Goal: Task Accomplishment & Management: Complete application form

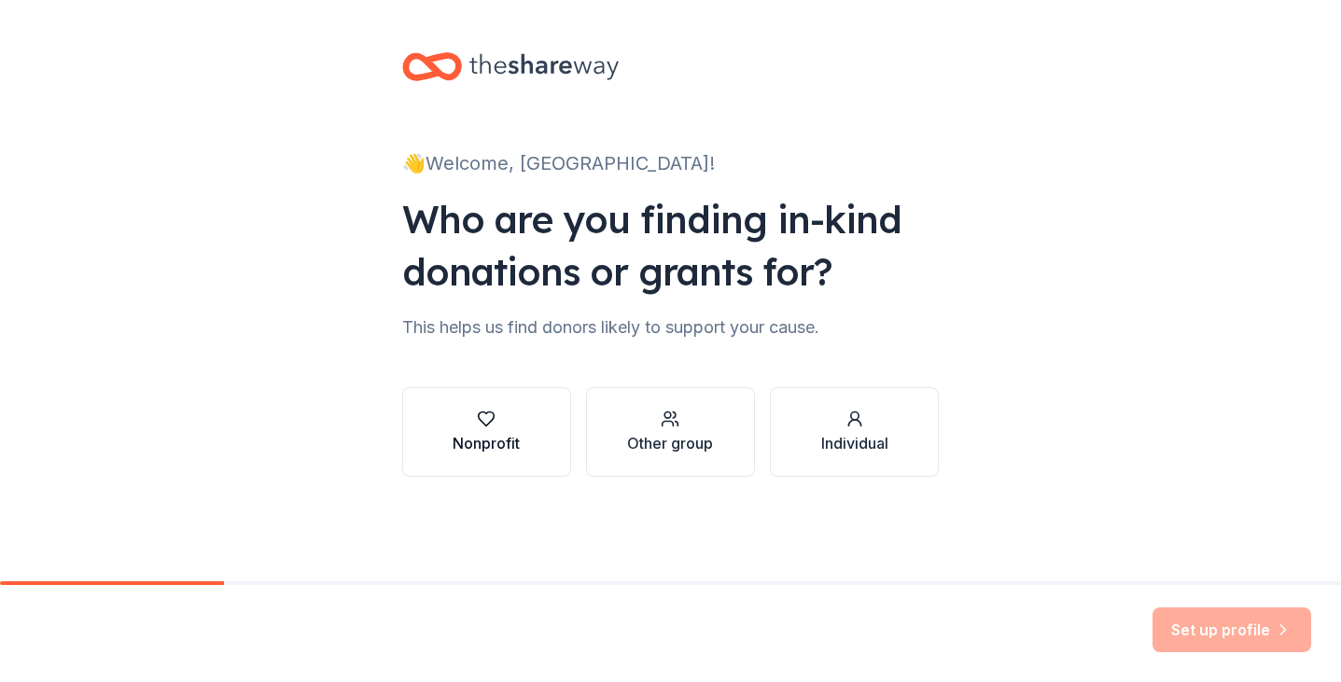
click at [524, 449] on button "Nonprofit" at bounding box center [486, 432] width 169 height 90
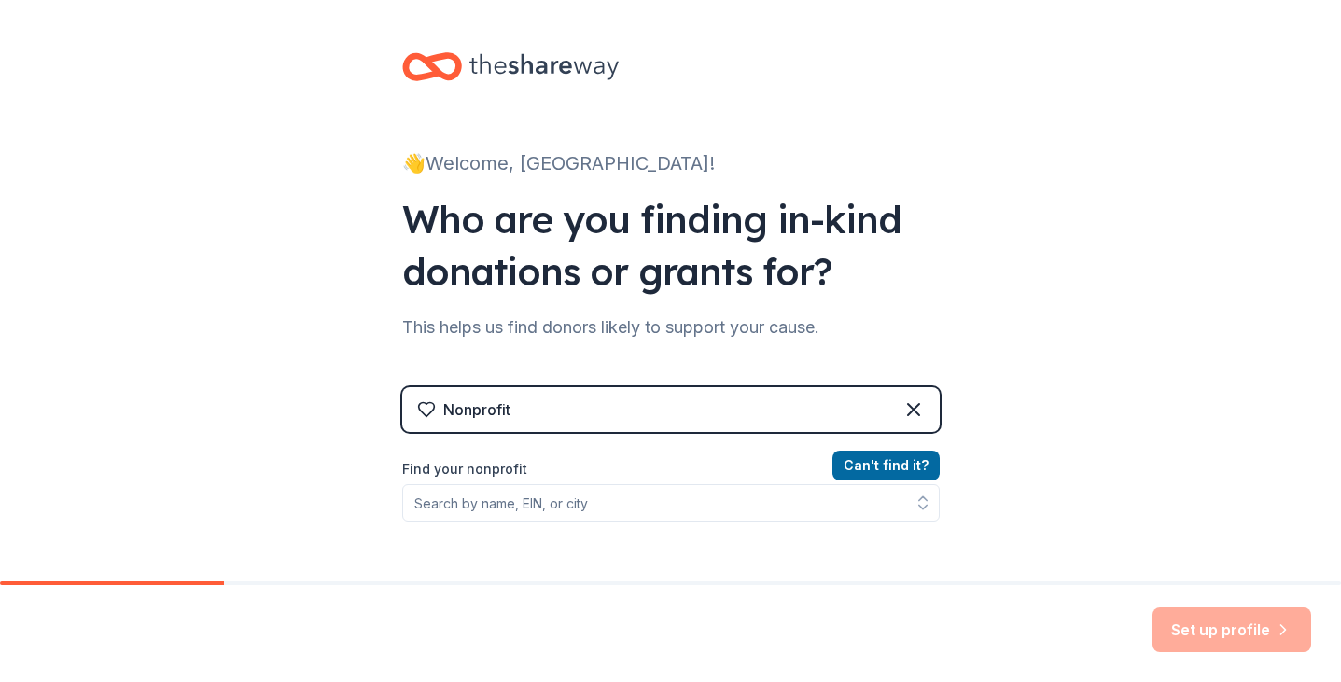
scroll to position [87, 0]
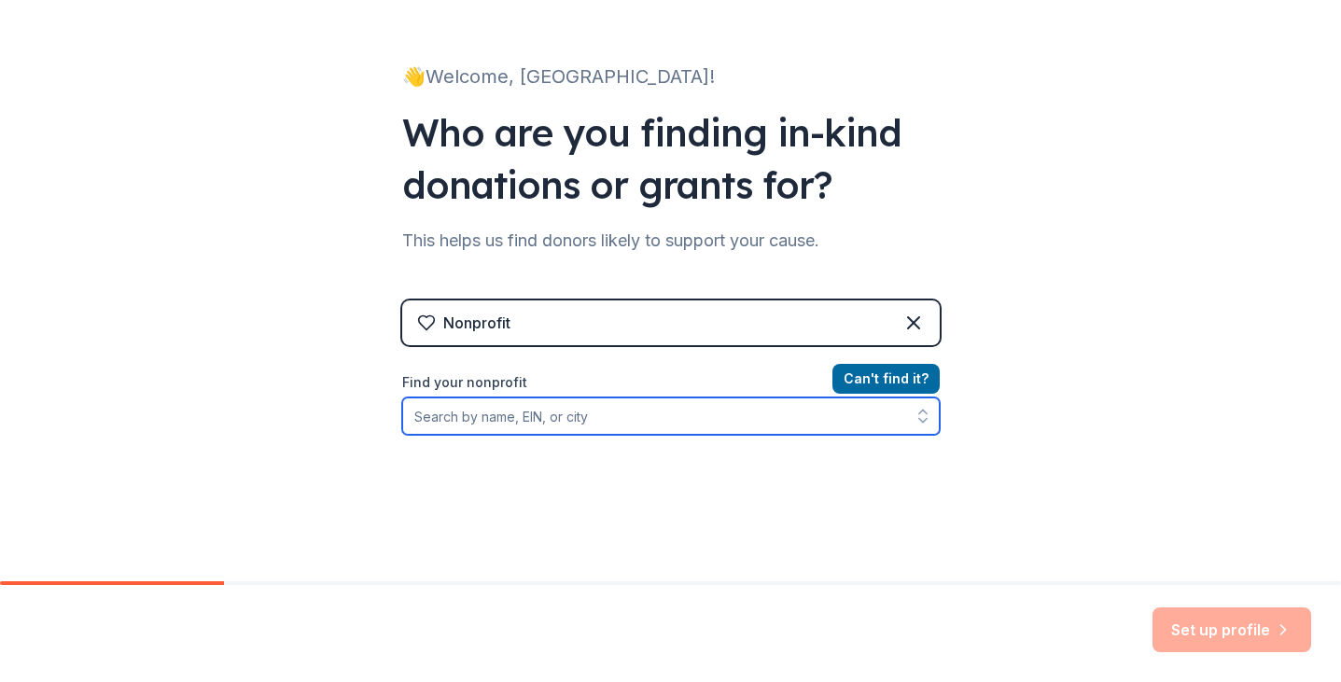
click at [572, 423] on input "Find your nonprofit" at bounding box center [671, 416] width 538 height 37
type input "heb isd"
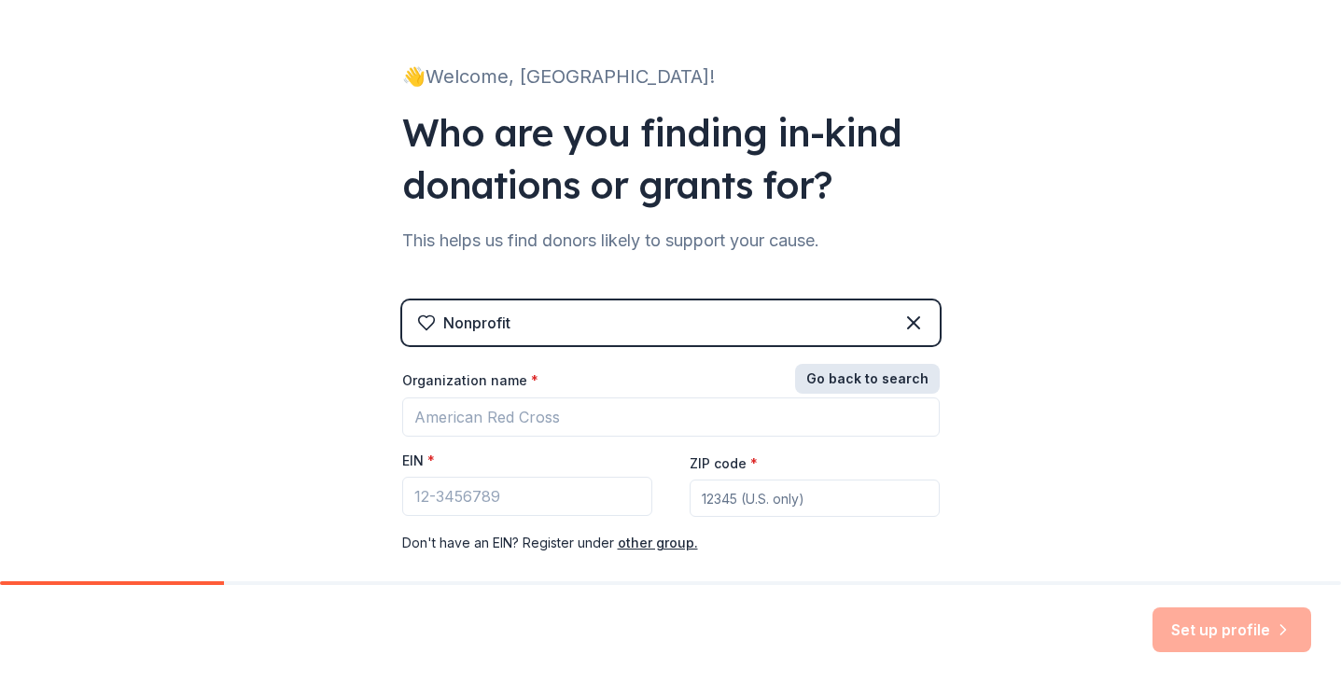
click at [871, 376] on button "Go back to search" at bounding box center [867, 379] width 145 height 30
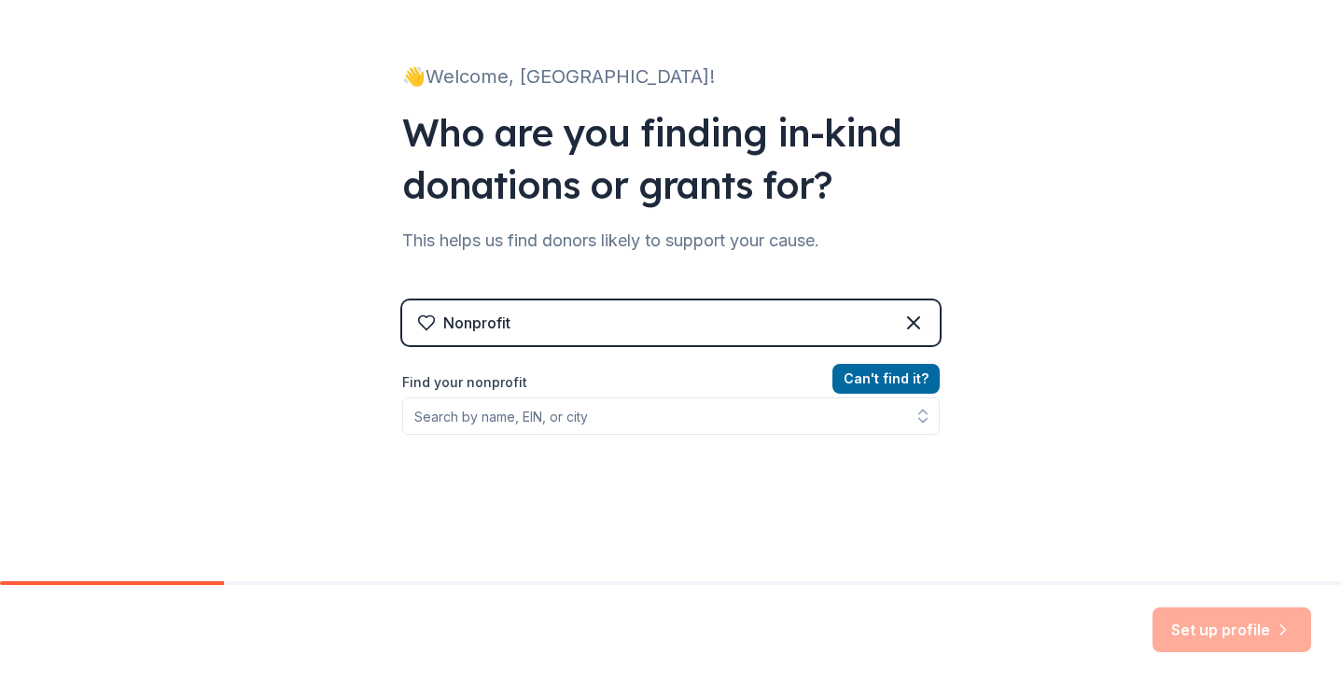
click at [562, 328] on div "Nonprofit" at bounding box center [671, 322] width 538 height 45
click at [912, 321] on icon at bounding box center [913, 322] width 11 height 11
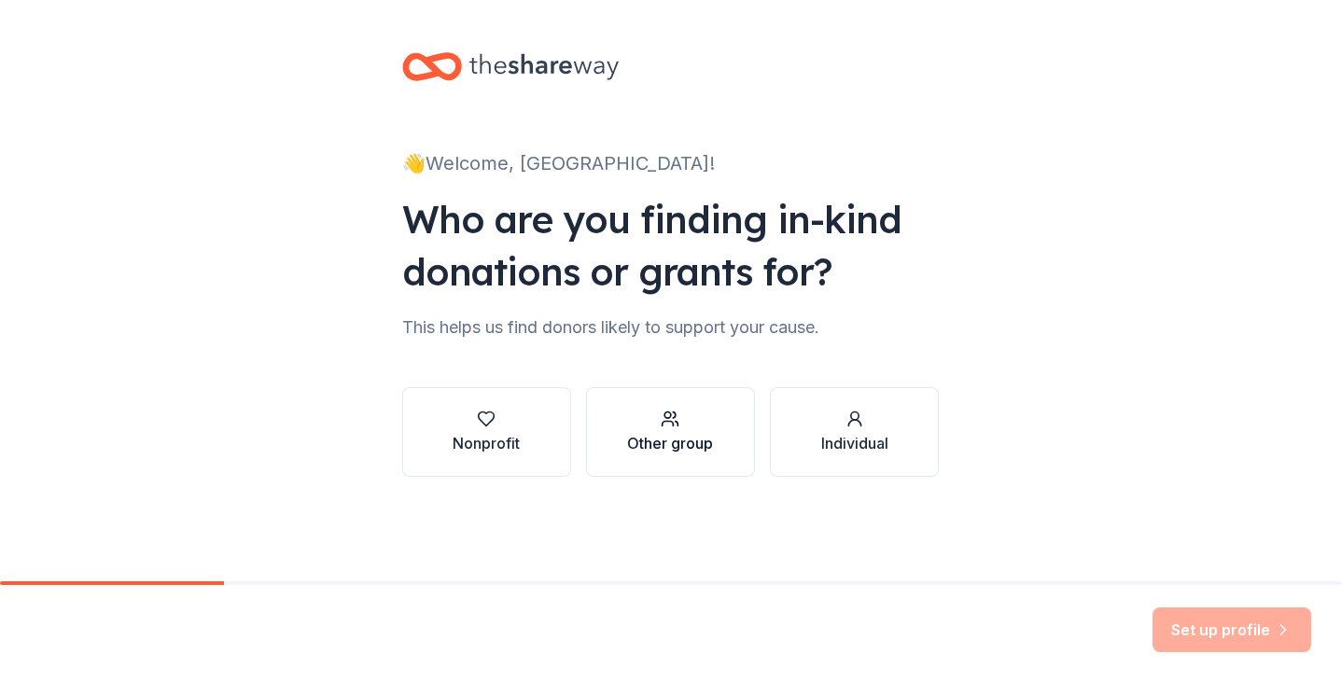
click at [690, 430] on div "Other group" at bounding box center [670, 432] width 86 height 45
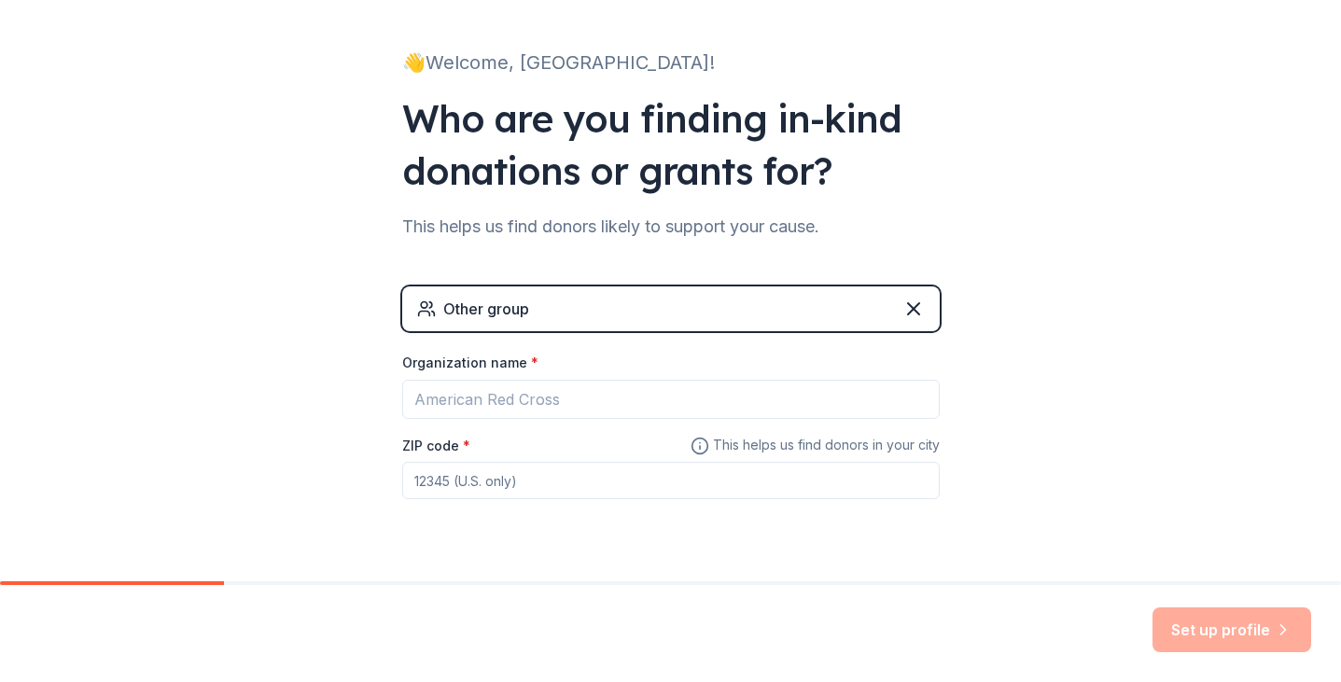
scroll to position [146, 0]
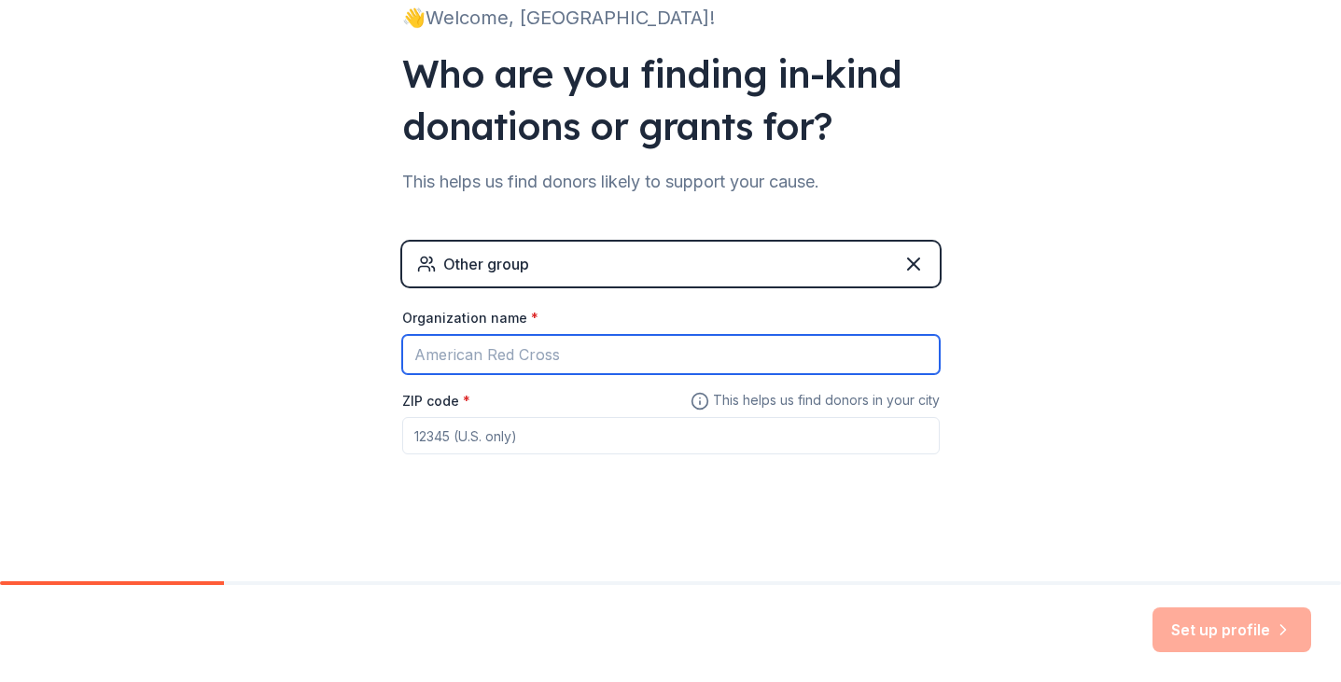
click at [565, 361] on input "Organization name *" at bounding box center [671, 354] width 538 height 39
type input "[GEOGRAPHIC_DATA] PTA"
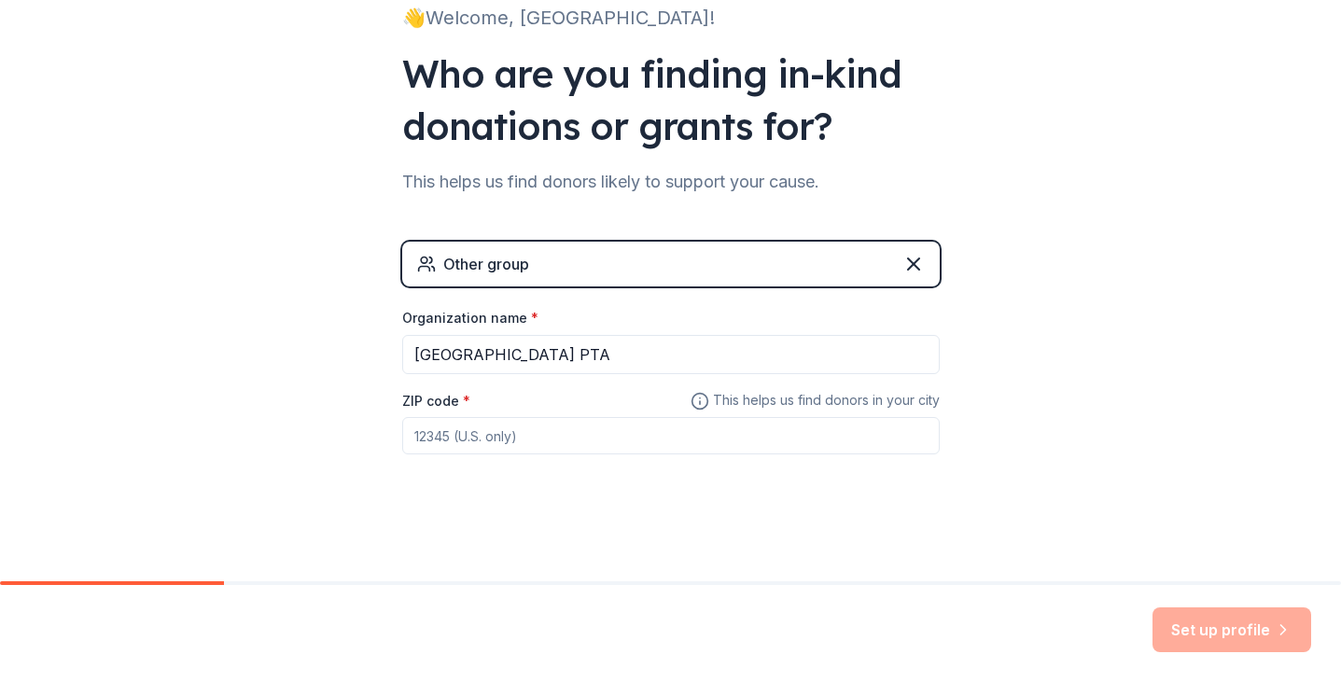
click at [501, 439] on input "ZIP code *" at bounding box center [671, 435] width 538 height 37
type input "76005"
click at [1255, 635] on button "Set up profile" at bounding box center [1231, 629] width 159 height 45
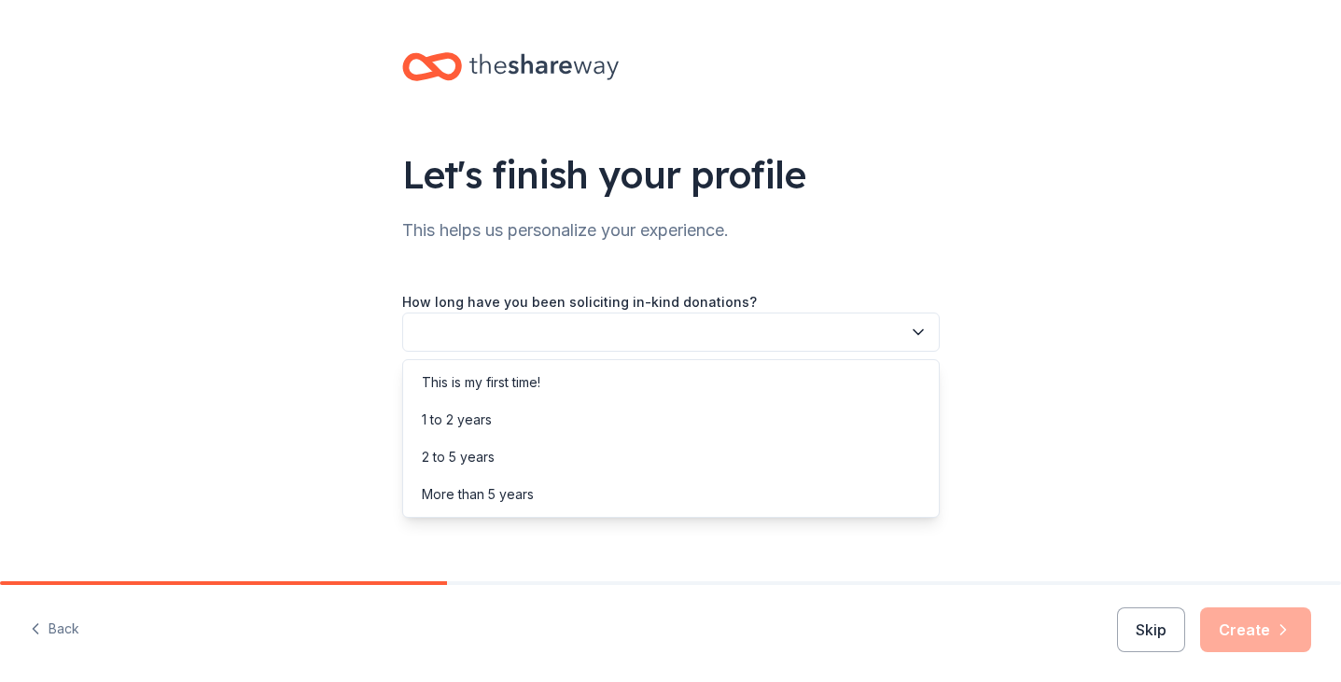
click at [744, 332] on button "button" at bounding box center [671, 332] width 538 height 39
click at [733, 372] on div "This is my first time!" at bounding box center [671, 382] width 528 height 37
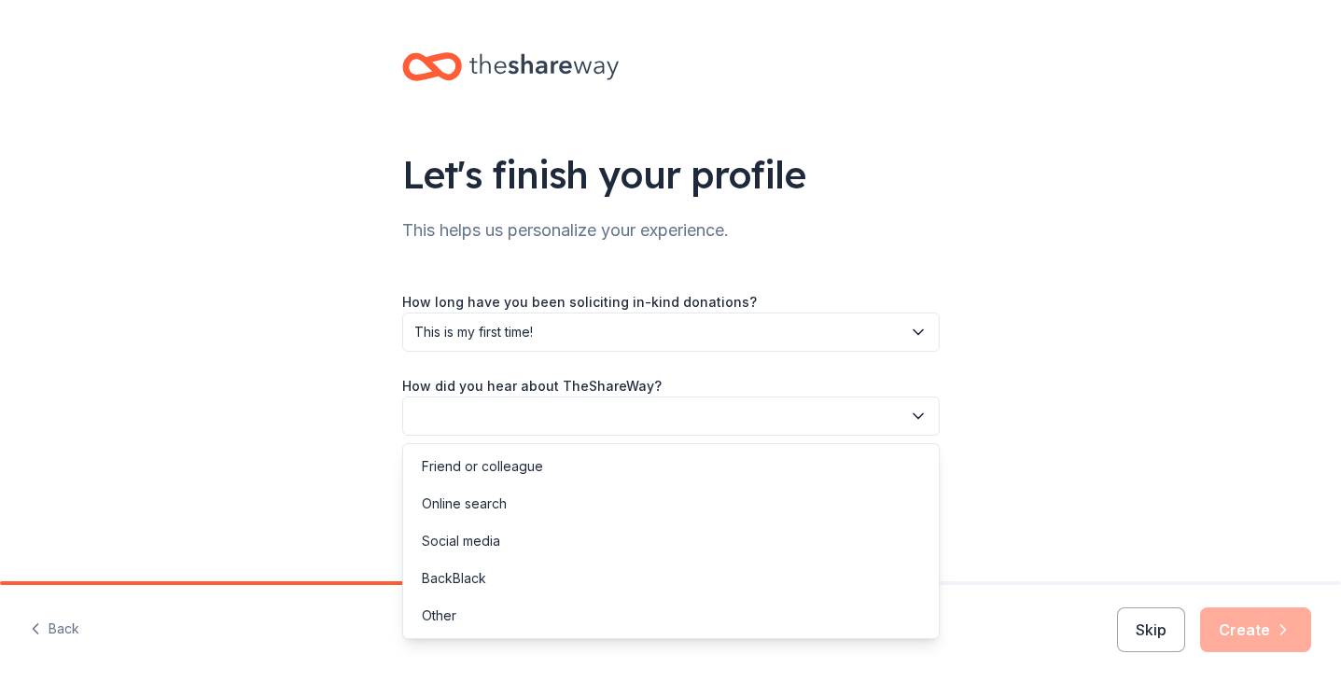
click at [719, 412] on button "button" at bounding box center [671, 416] width 538 height 39
click at [693, 498] on div "Online search" at bounding box center [671, 503] width 528 height 37
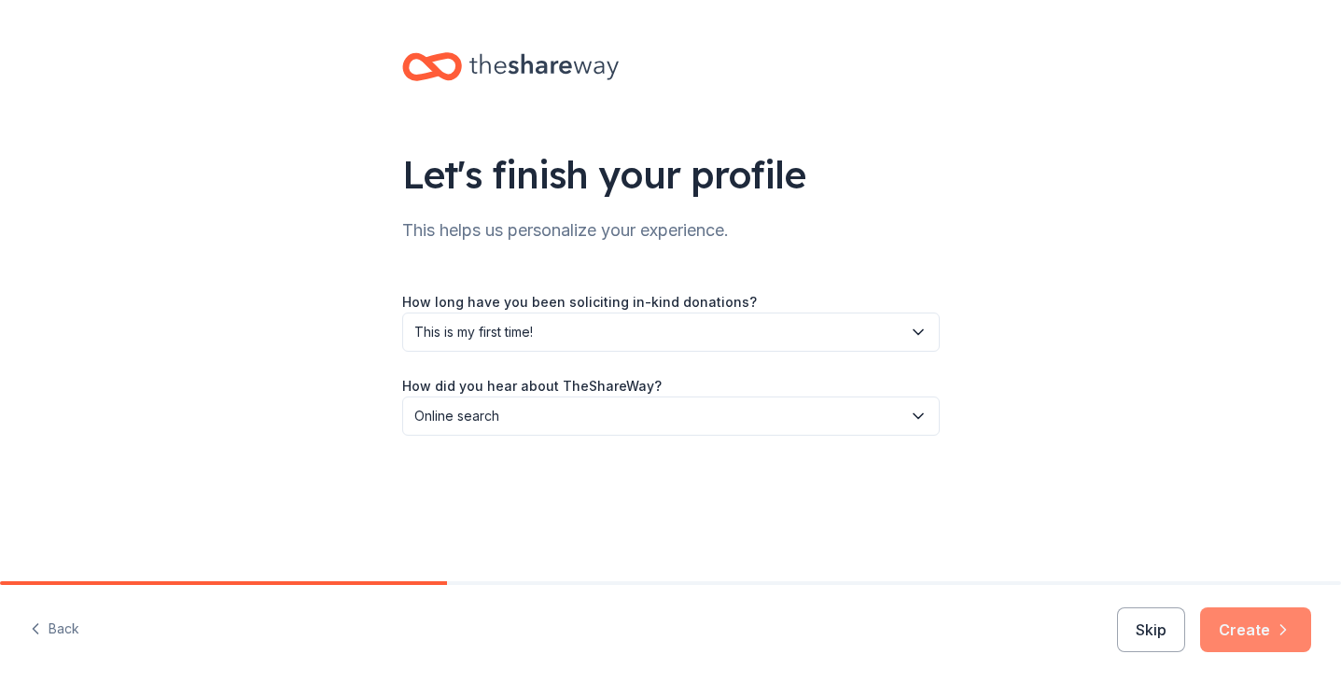
click at [1243, 634] on button "Create" at bounding box center [1255, 629] width 111 height 45
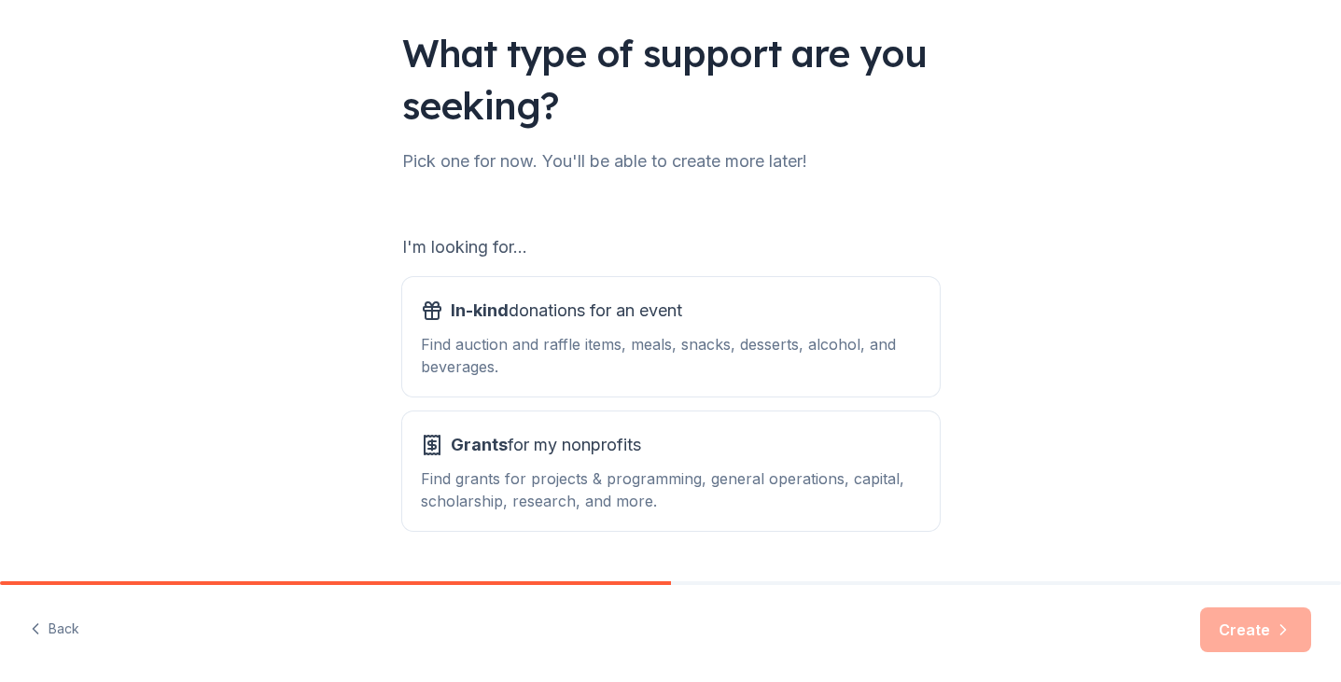
scroll to position [137, 0]
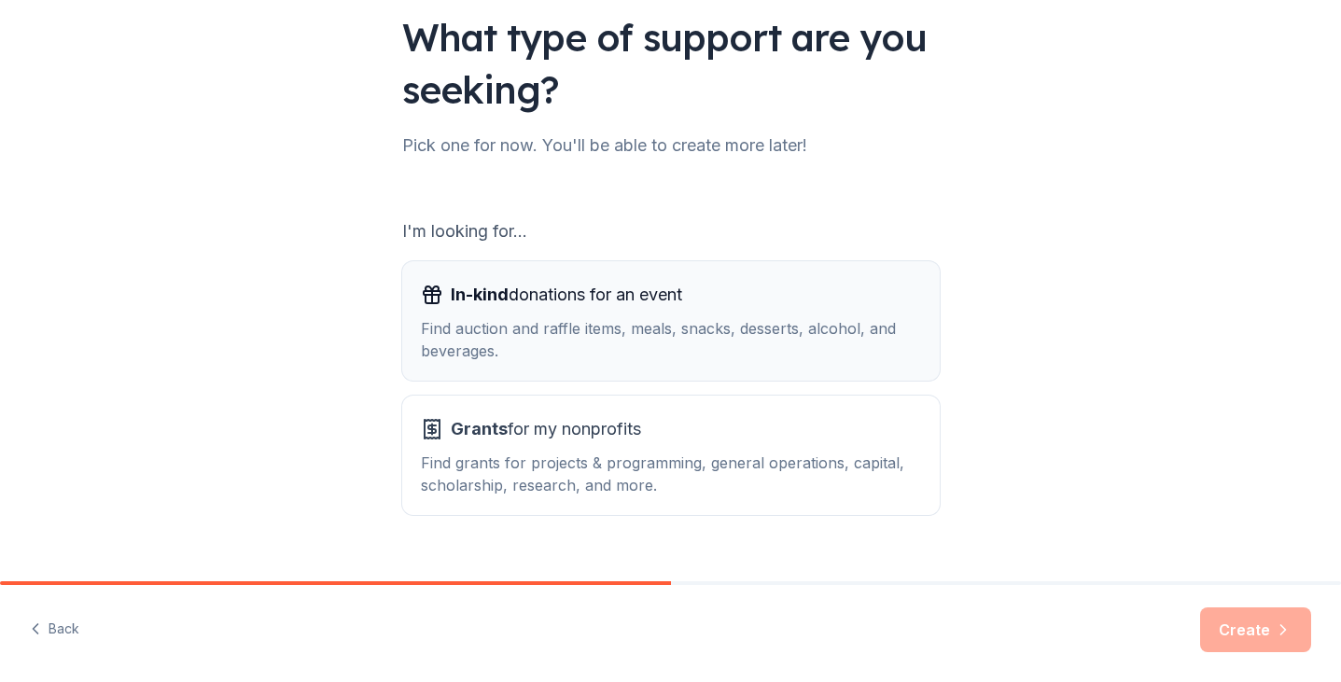
click at [719, 309] on div "In-kind donations for an event" at bounding box center [671, 295] width 500 height 30
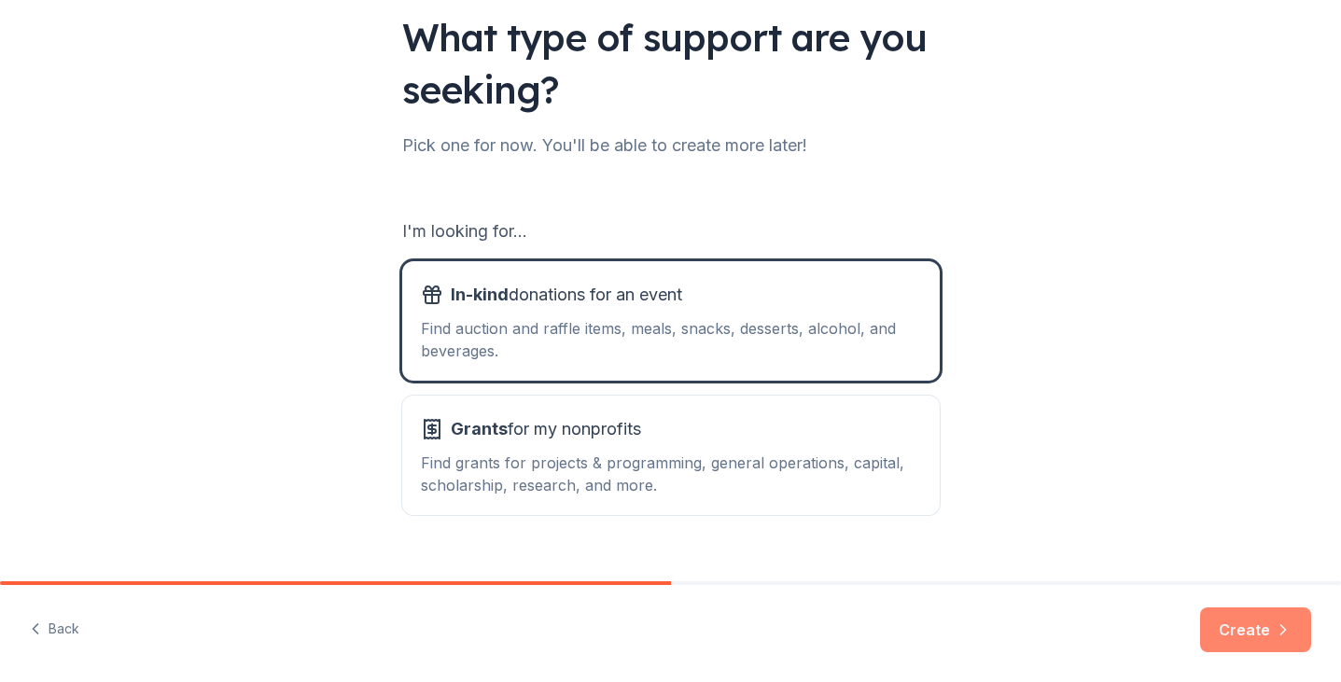
click at [1267, 640] on button "Create" at bounding box center [1255, 629] width 111 height 45
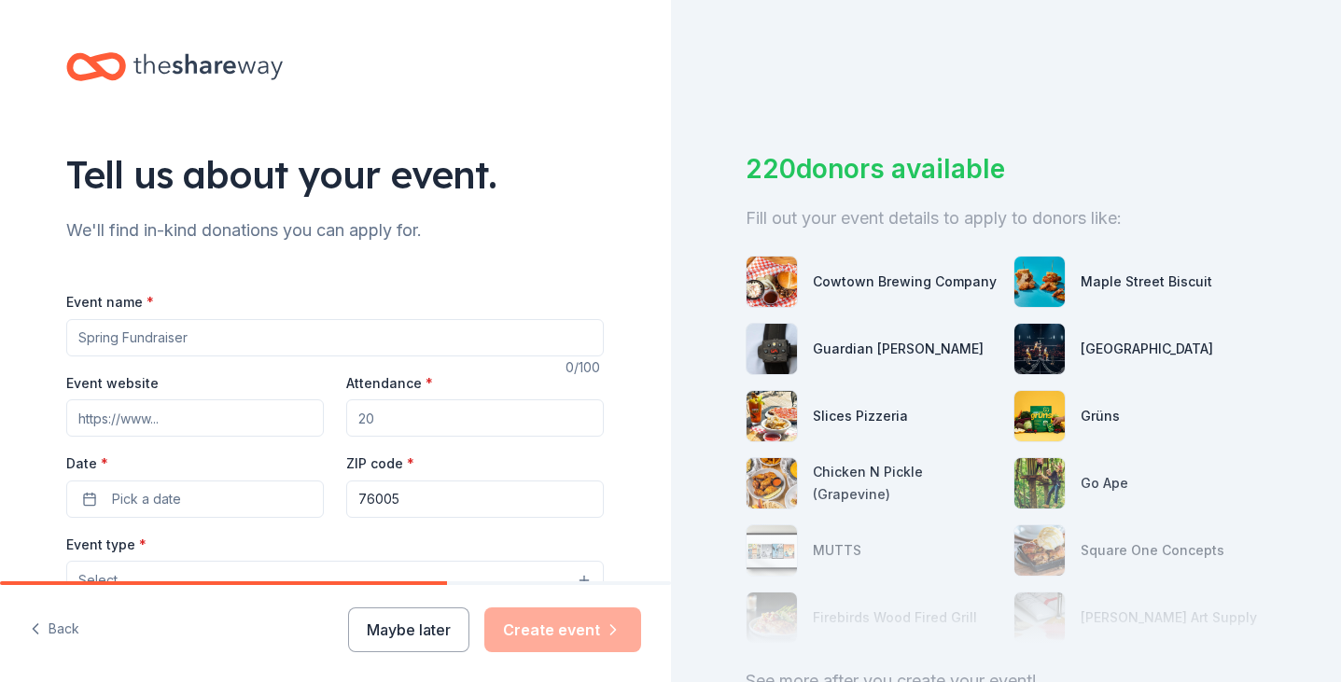
click at [286, 342] on input "Event name *" at bounding box center [335, 337] width 538 height 37
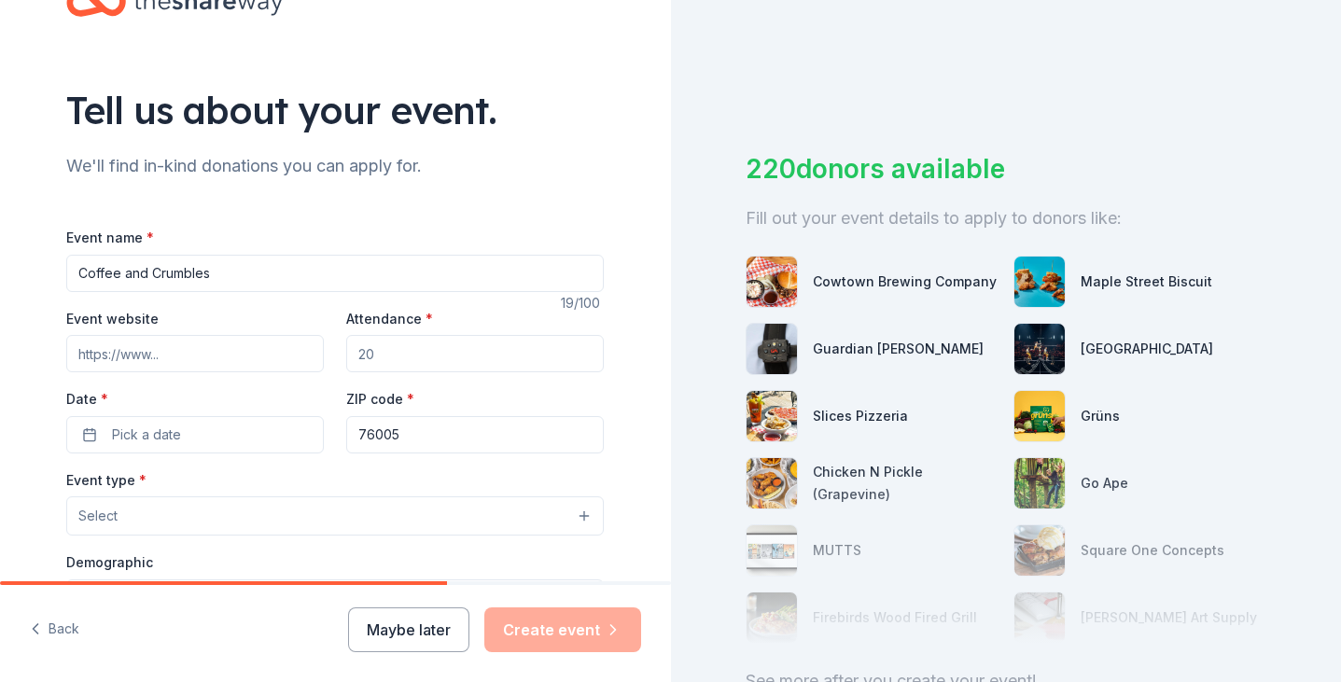
scroll to position [94, 0]
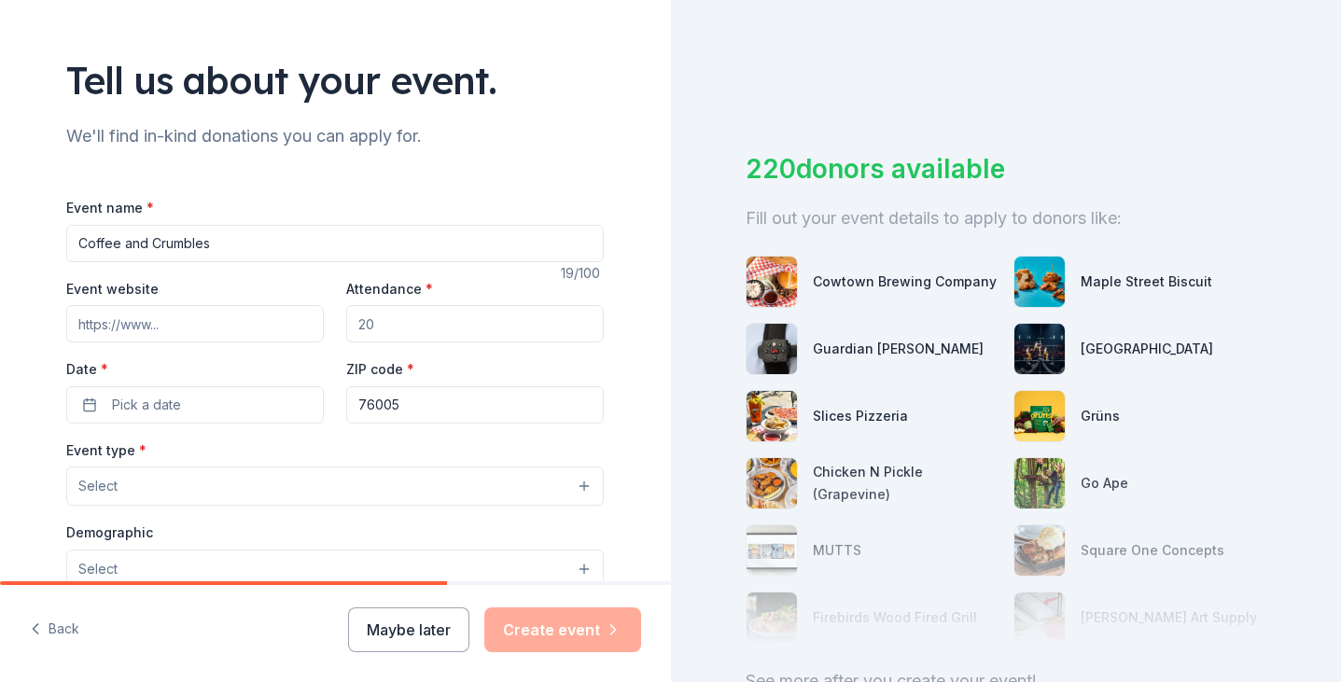
type input "Coffee and Crumbles"
click at [392, 324] on input "Attendance *" at bounding box center [475, 323] width 258 height 37
type input "90"
click at [225, 412] on button "Pick a date" at bounding box center [195, 404] width 258 height 37
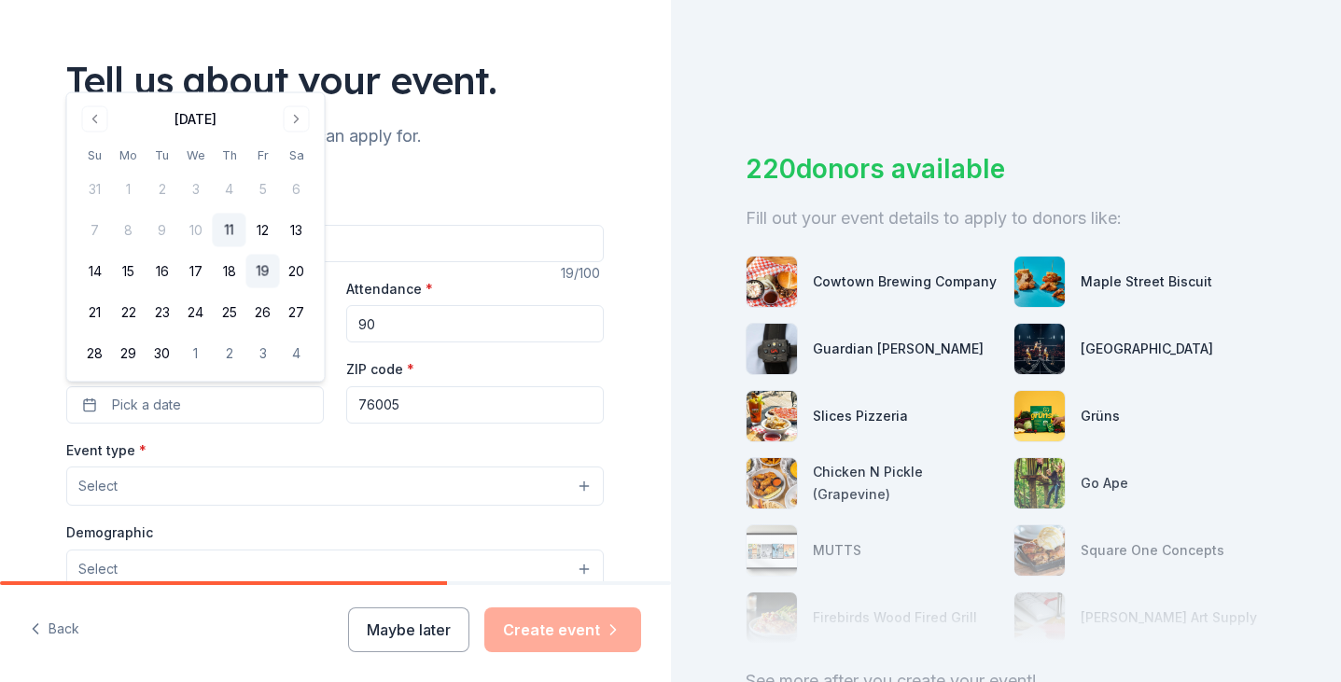
click at [270, 272] on button "19" at bounding box center [263, 272] width 34 height 34
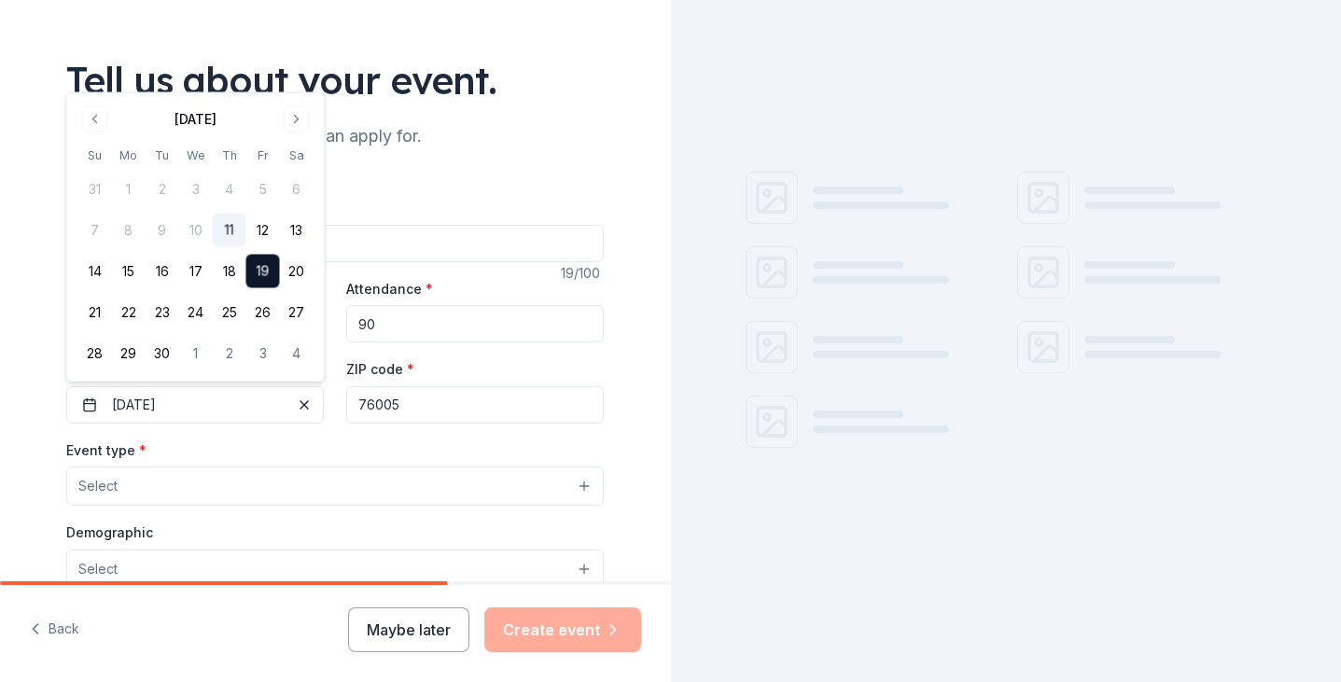
click at [272, 482] on button "Select" at bounding box center [335, 486] width 538 height 39
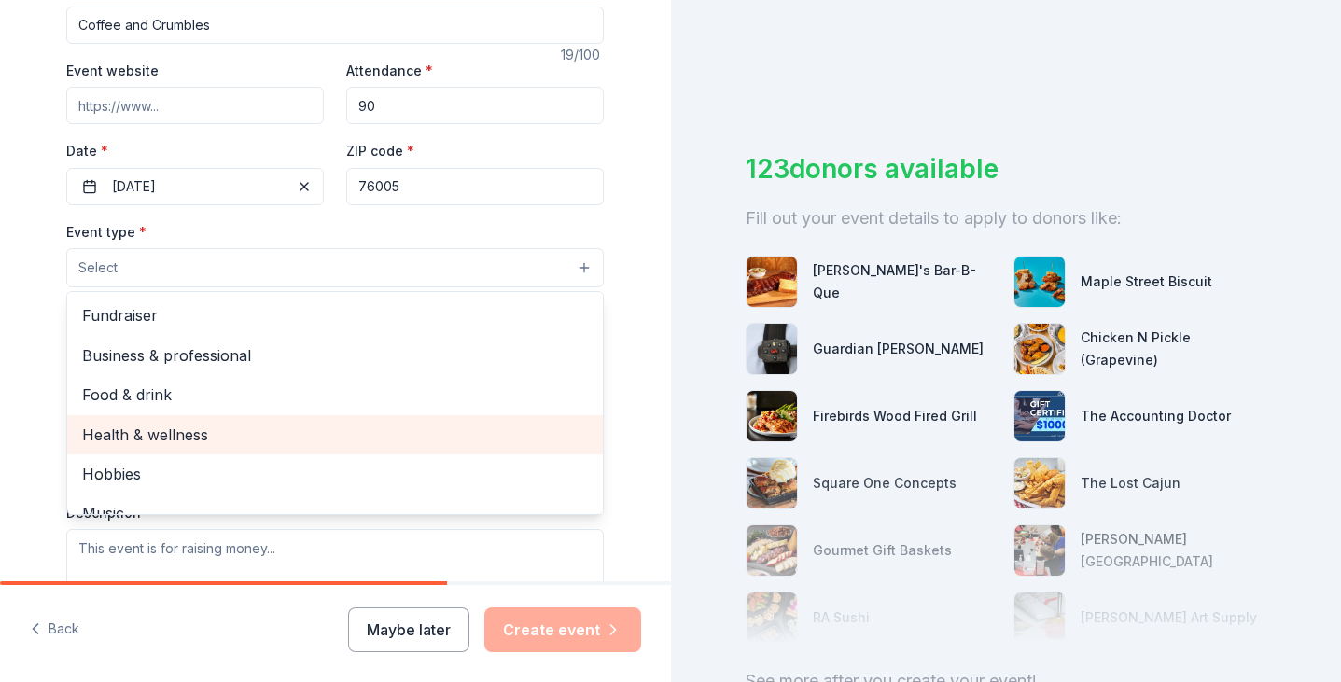
scroll to position [7, 0]
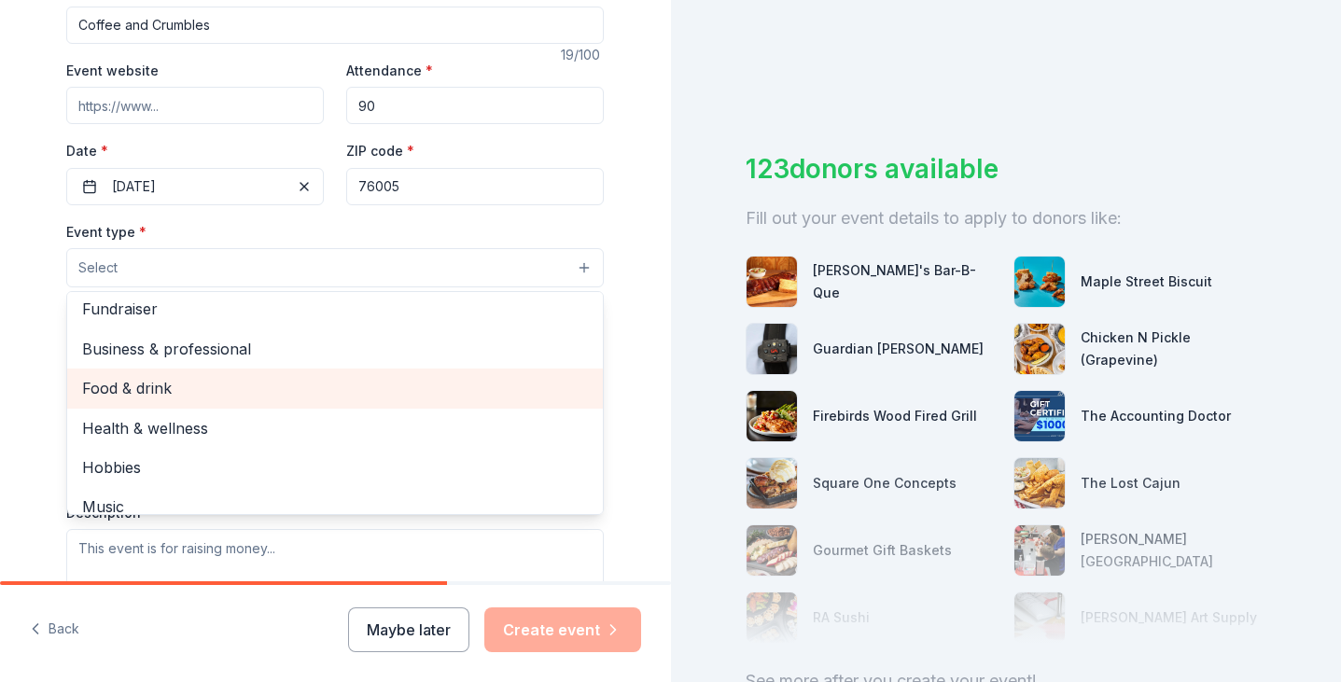
click at [261, 398] on span "Food & drink" at bounding box center [335, 388] width 506 height 24
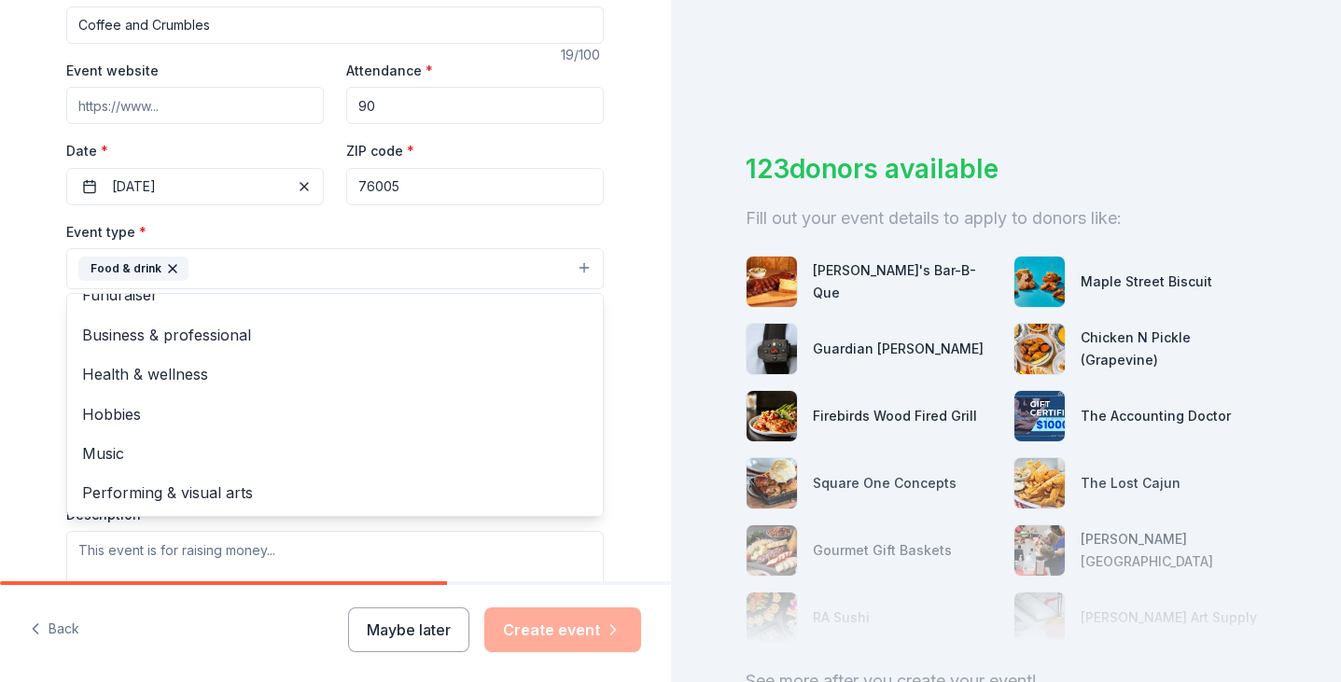
click at [20, 409] on div "Tell us about your event. We'll find in-kind donations you can apply for. Event…" at bounding box center [335, 309] width 671 height 1244
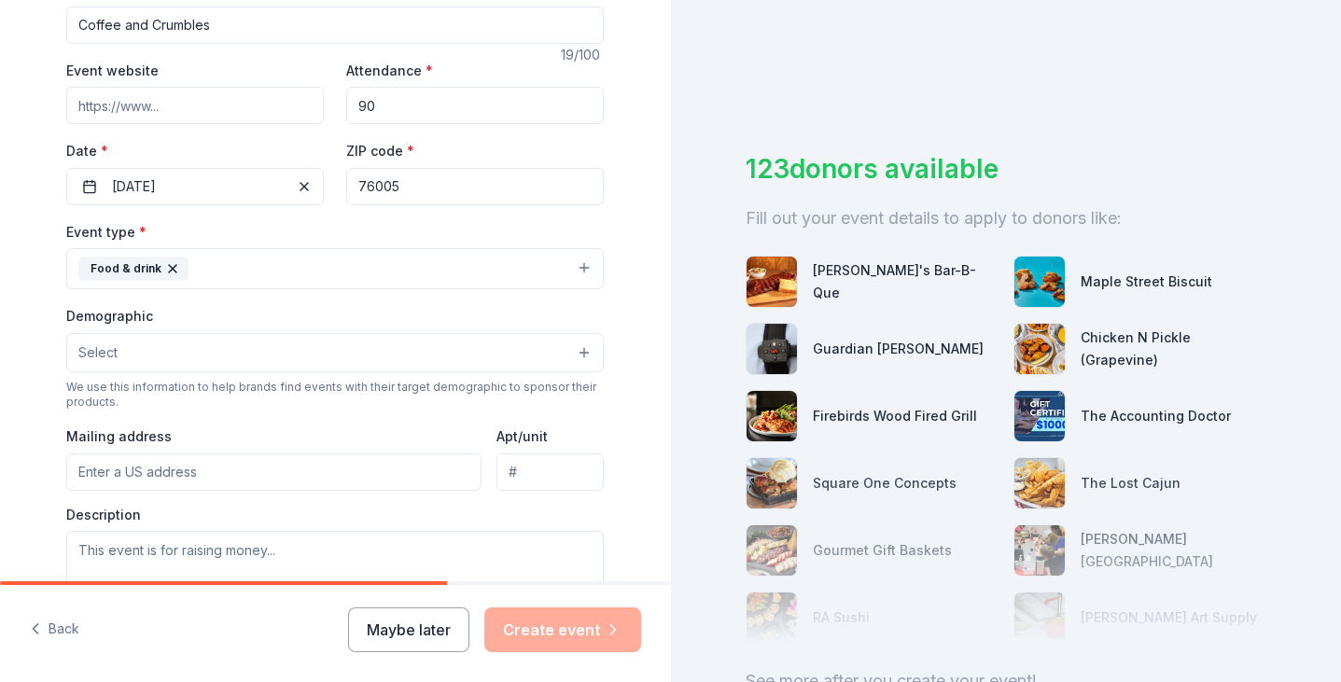
click at [125, 356] on button "Select" at bounding box center [335, 352] width 538 height 39
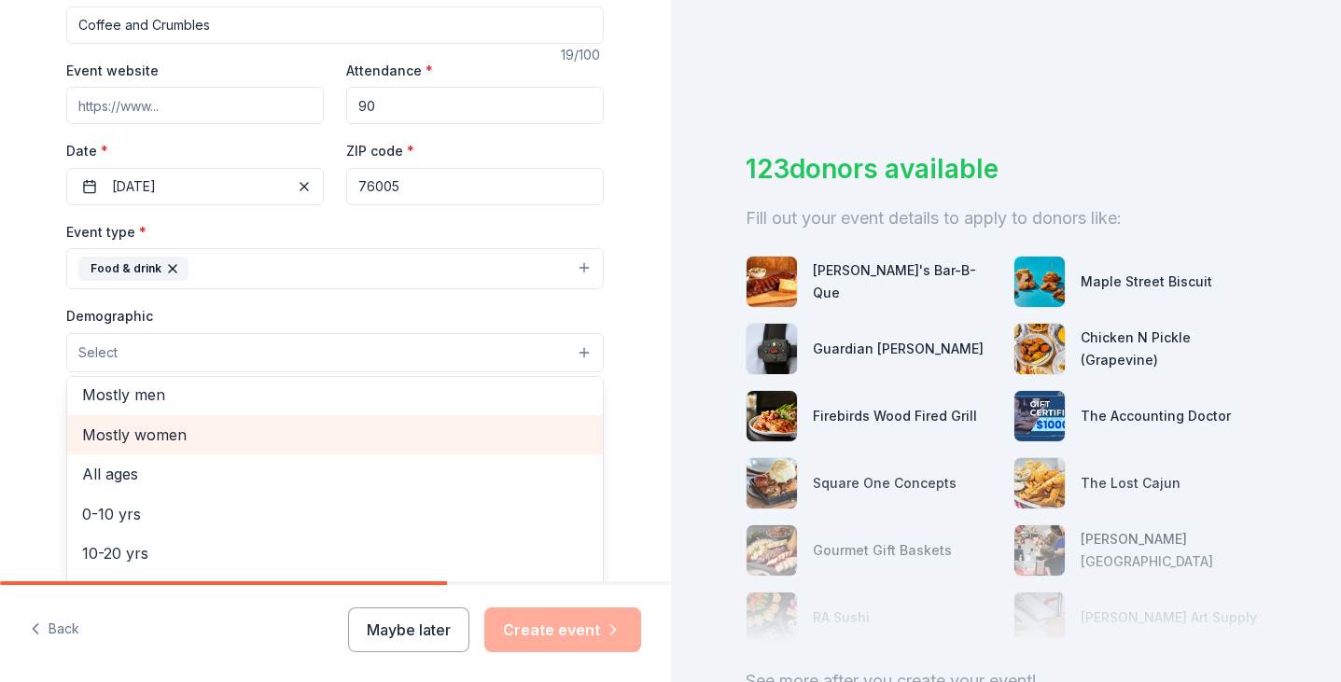
scroll to position [0, 0]
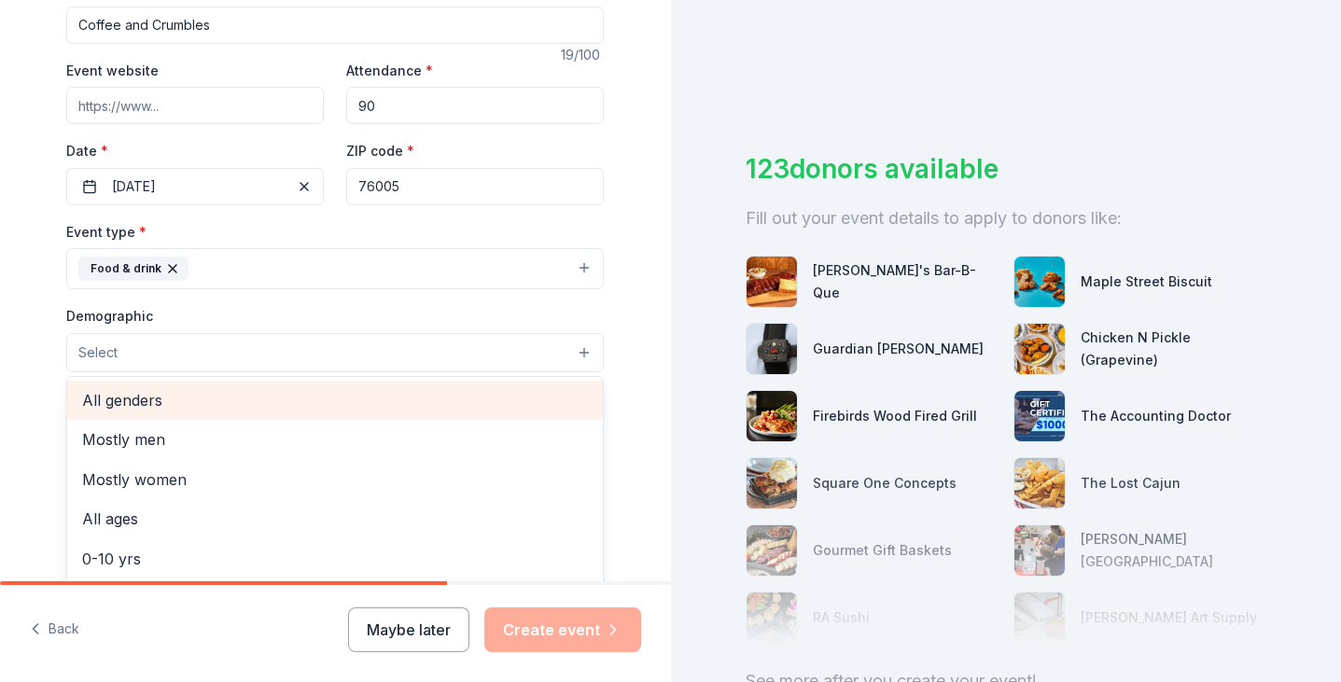
click at [149, 406] on span "All genders" at bounding box center [335, 400] width 506 height 24
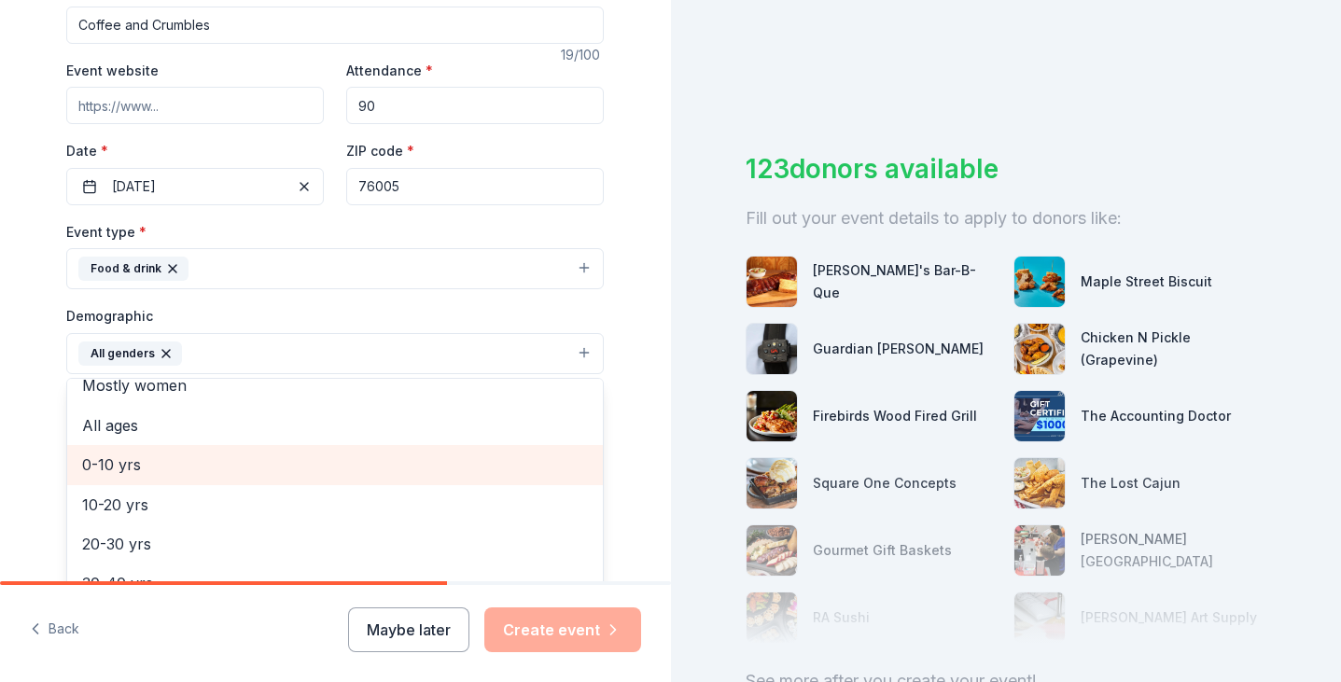
scroll to position [57, 0]
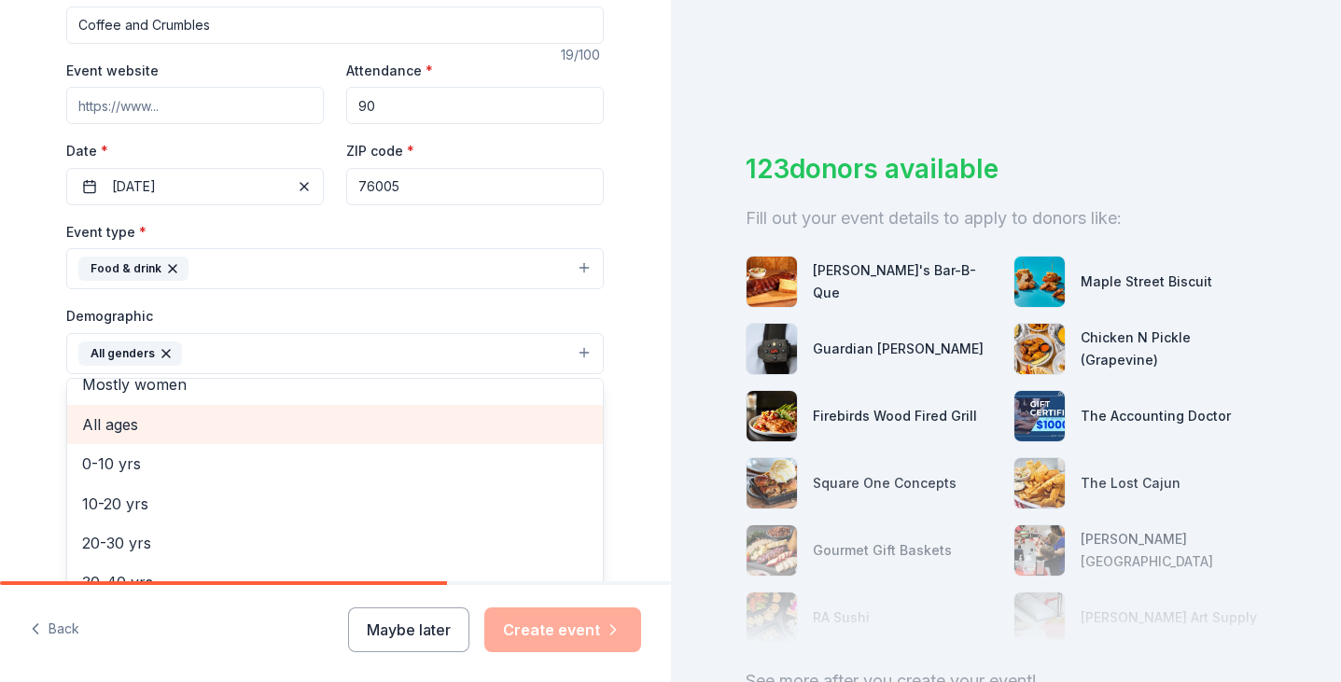
click at [121, 426] on span "All ages" at bounding box center [335, 424] width 506 height 24
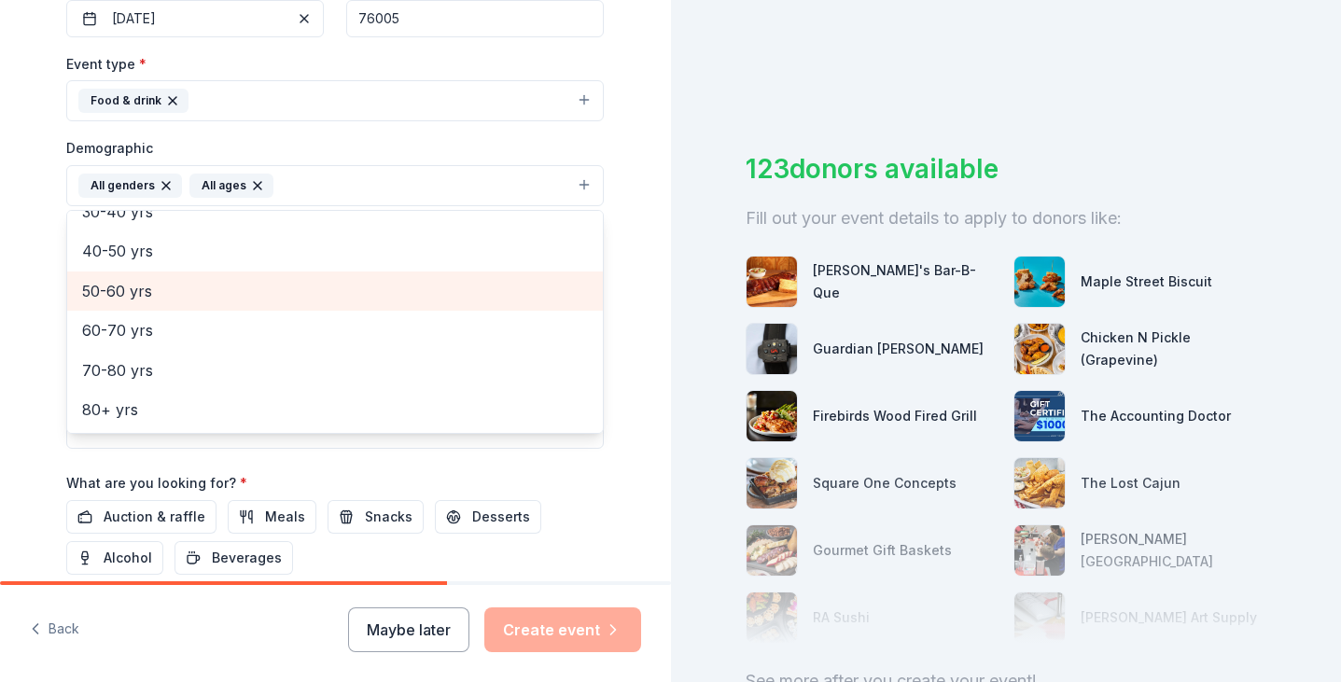
scroll to position [615, 0]
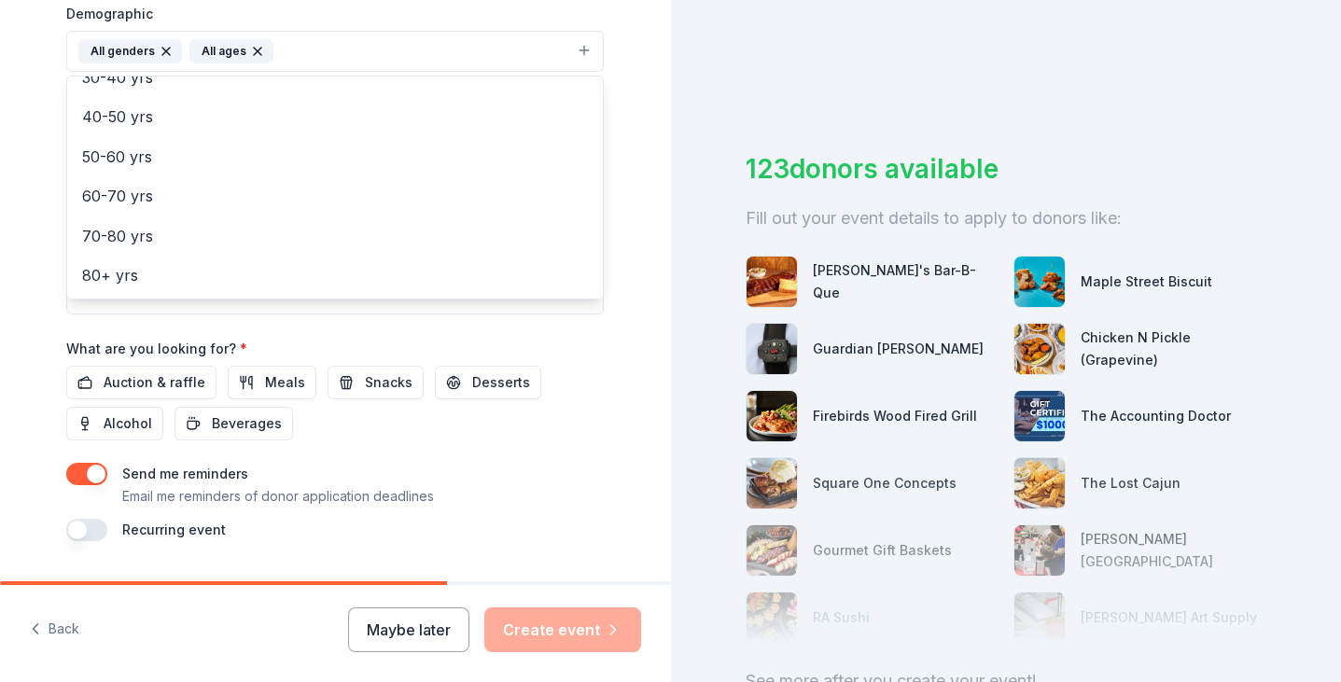
click at [44, 212] on div "Tell us about your event. We'll find in-kind donations you can apply for. Event…" at bounding box center [334, 8] width 597 height 1246
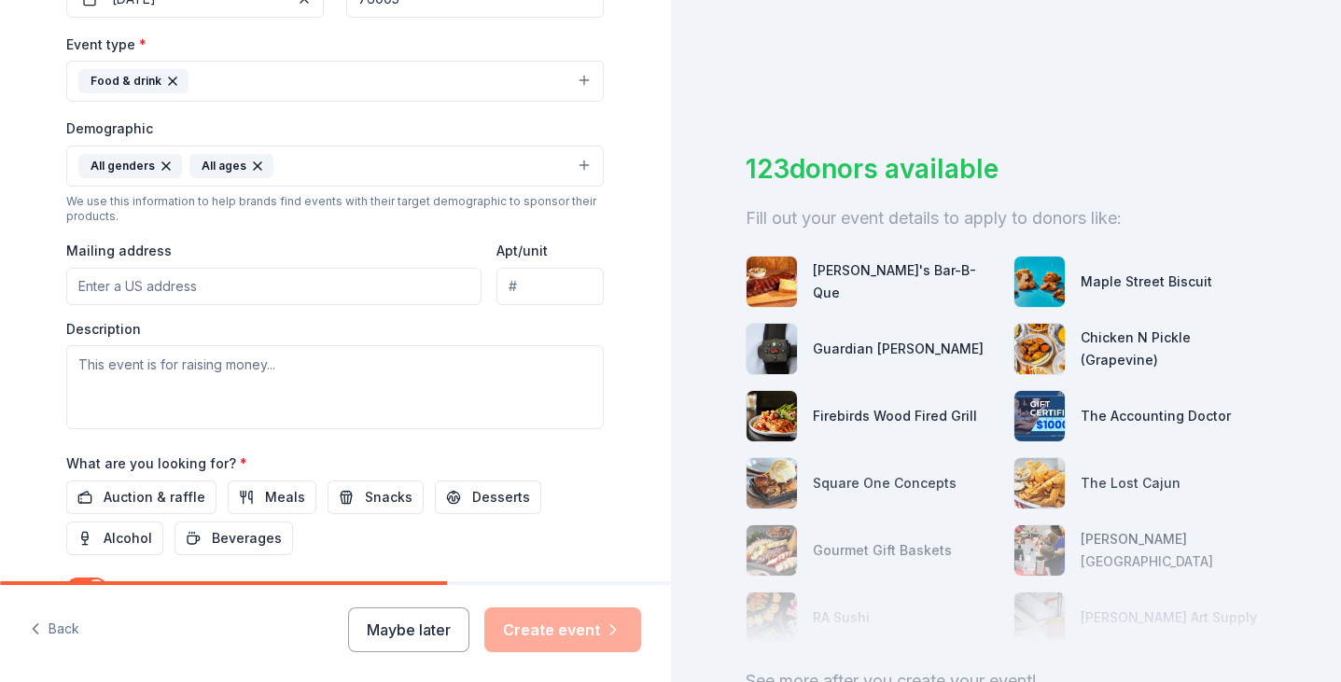
scroll to position [496, 0]
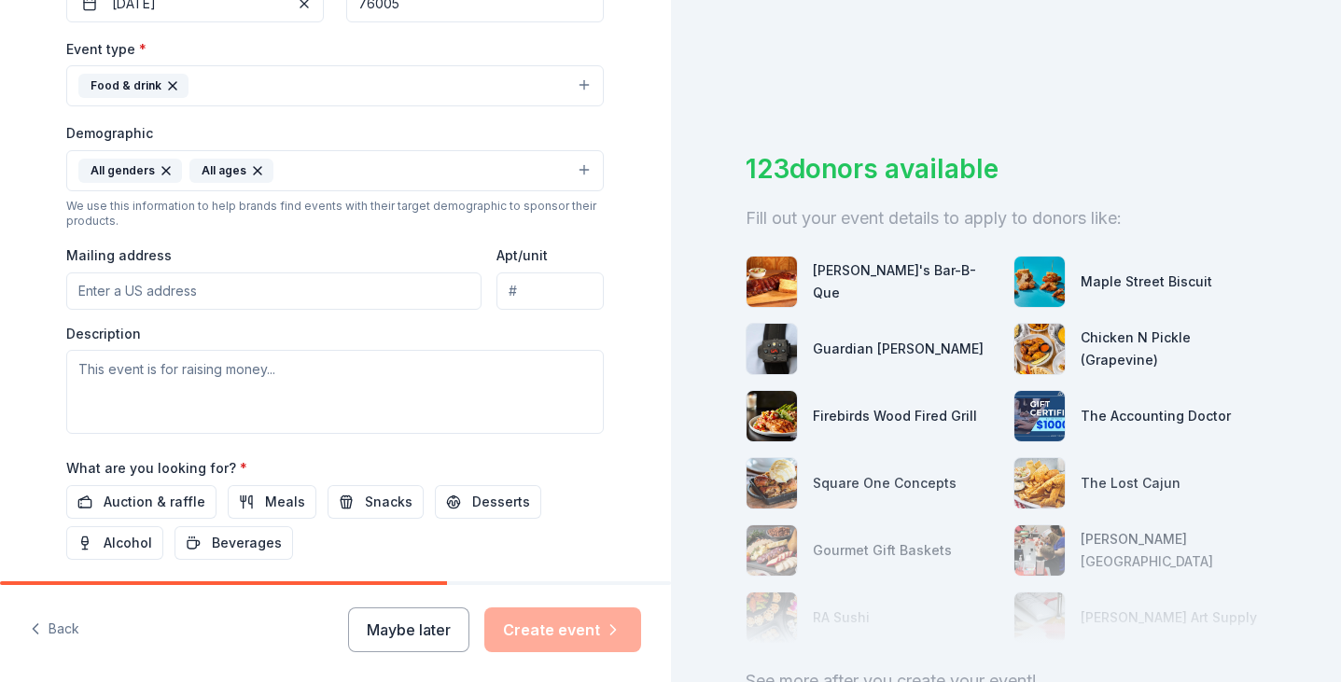
click at [135, 290] on input "Mailing address" at bounding box center [273, 290] width 415 height 37
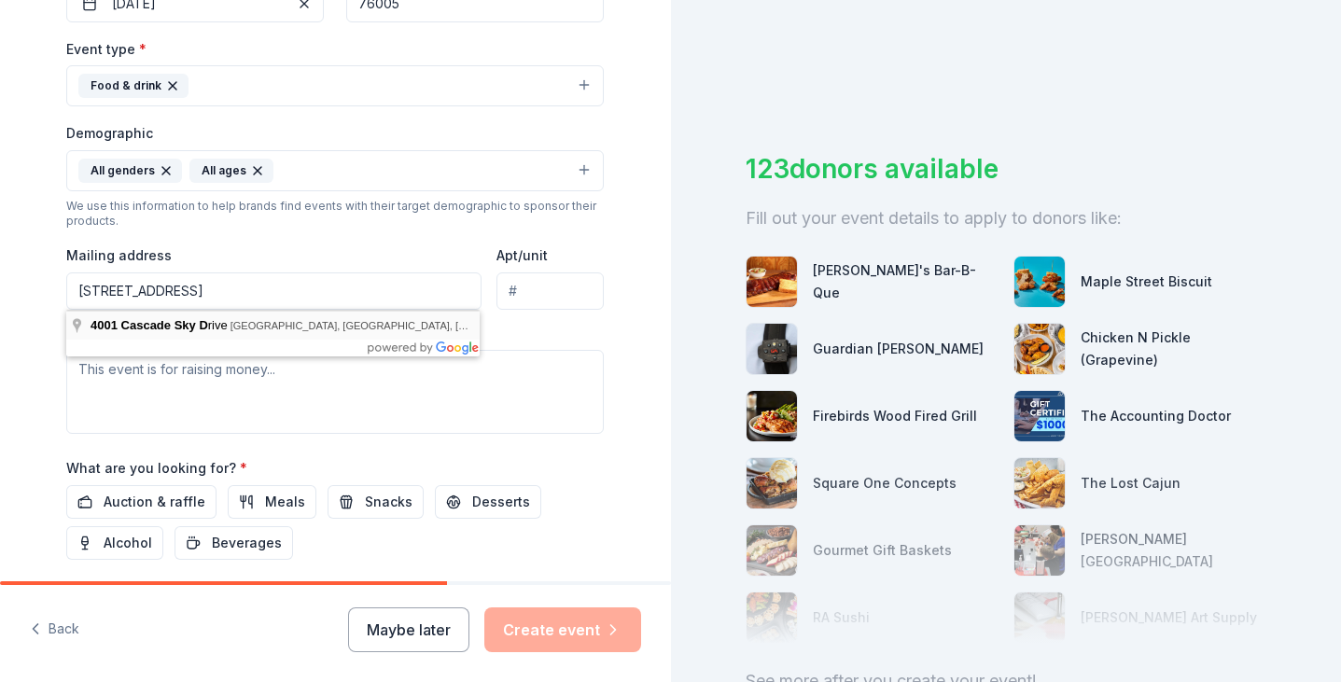
type input "[STREET_ADDRESS]"
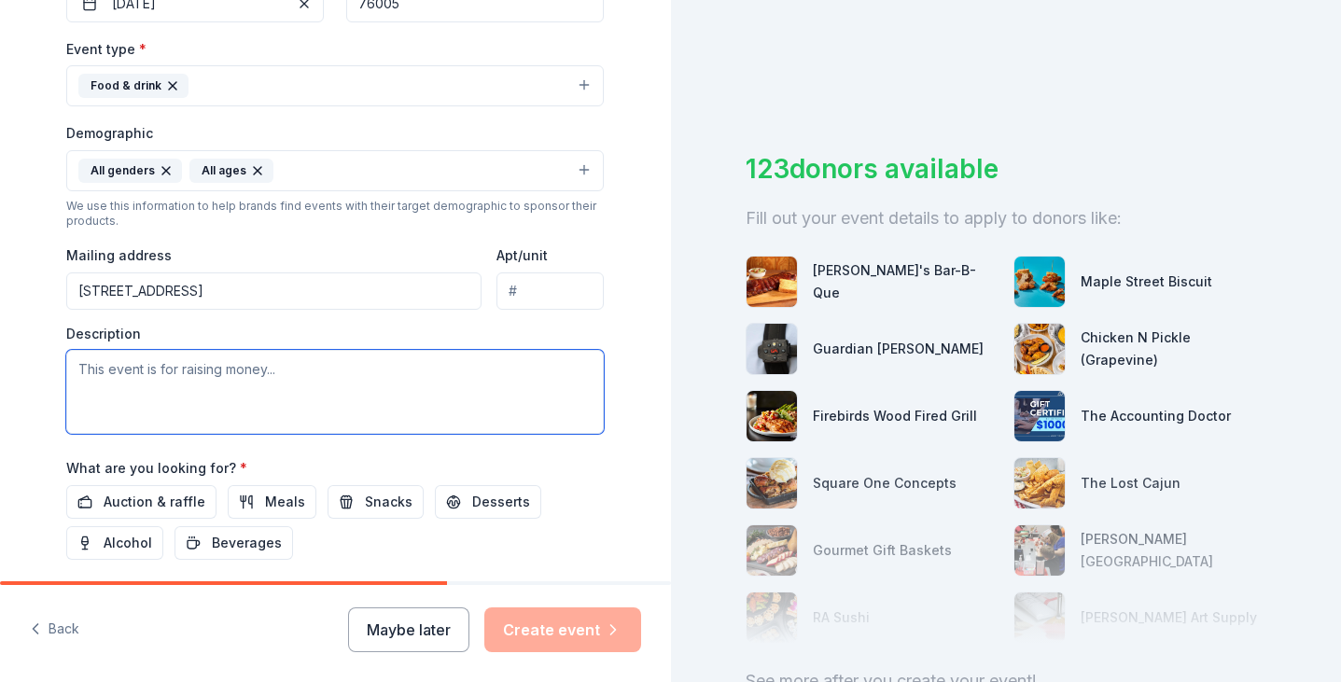
click at [373, 387] on textarea at bounding box center [335, 392] width 538 height 84
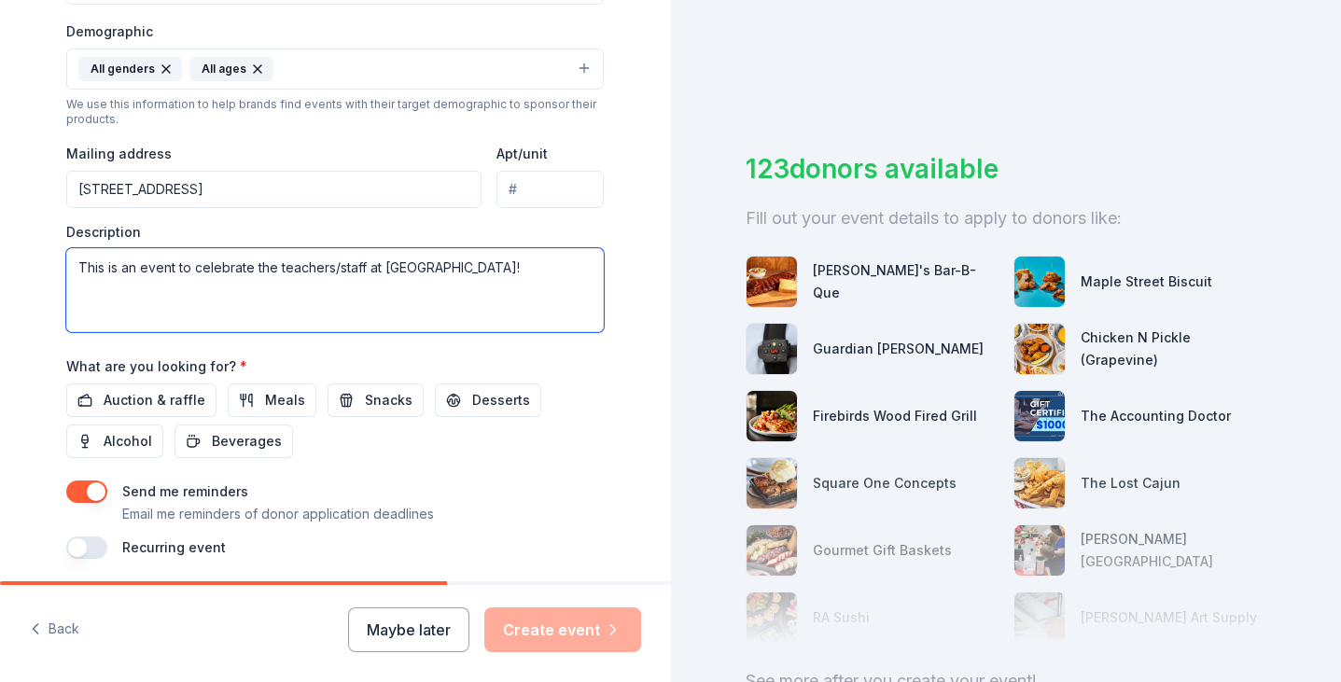
scroll to position [612, 0]
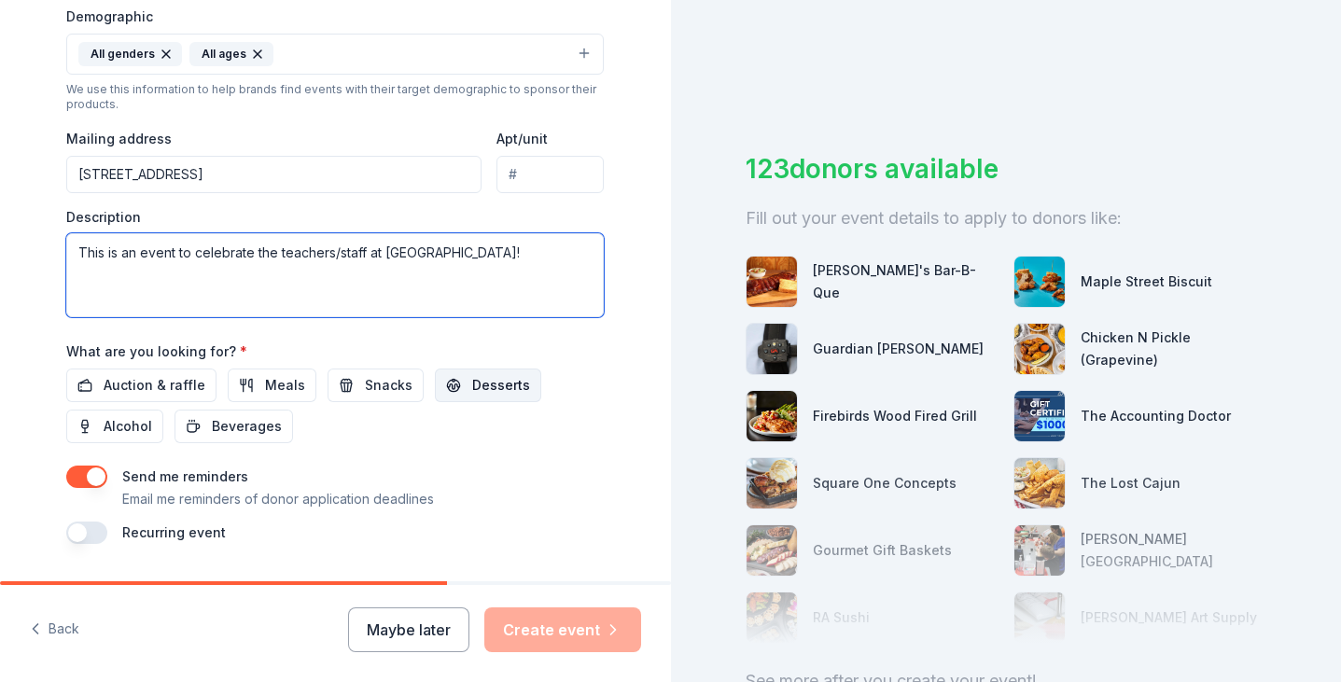
type textarea "This is an event to celebrate the teachers/staff at [GEOGRAPHIC_DATA]!"
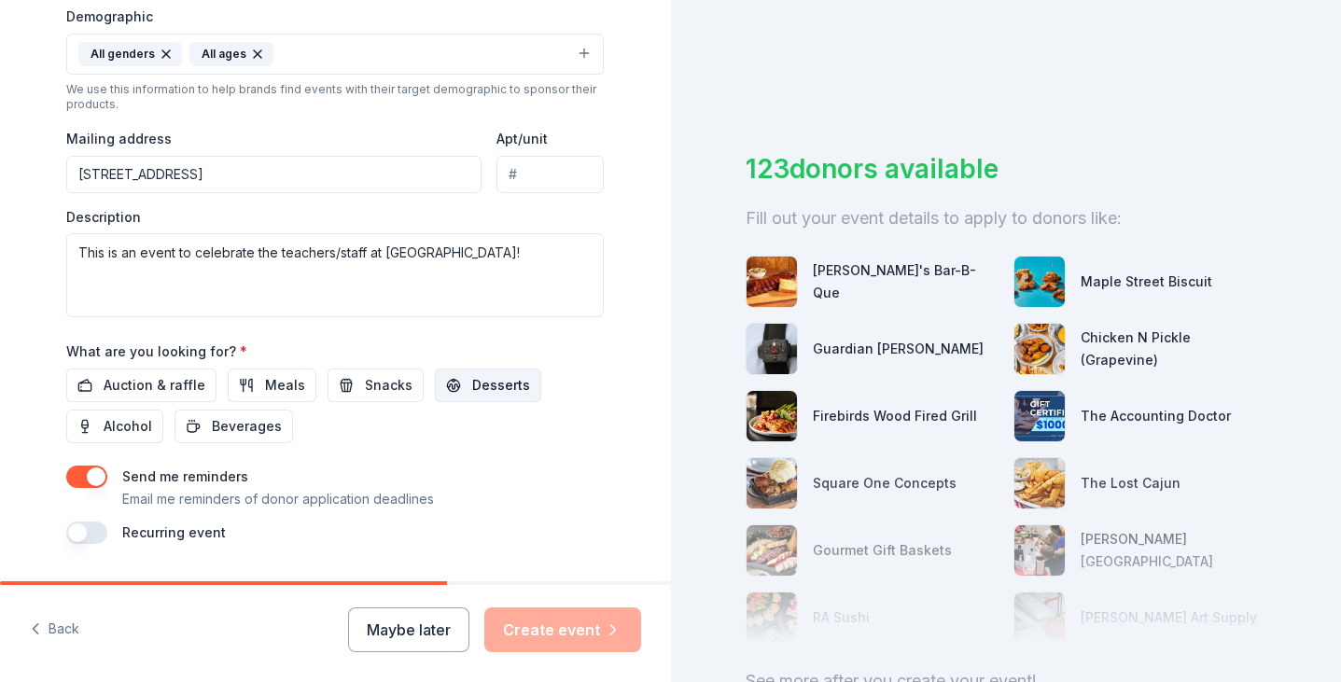
click at [488, 389] on span "Desserts" at bounding box center [501, 385] width 58 height 22
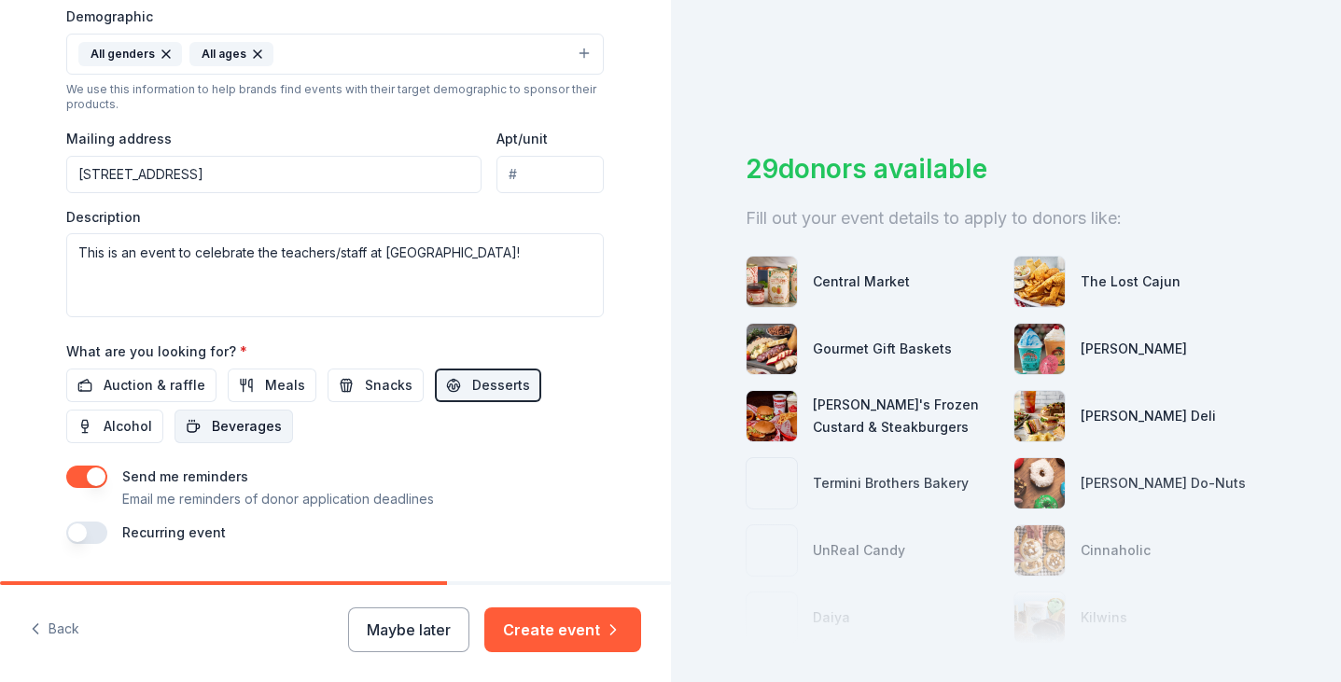
click at [250, 440] on button "Beverages" at bounding box center [234, 427] width 119 height 34
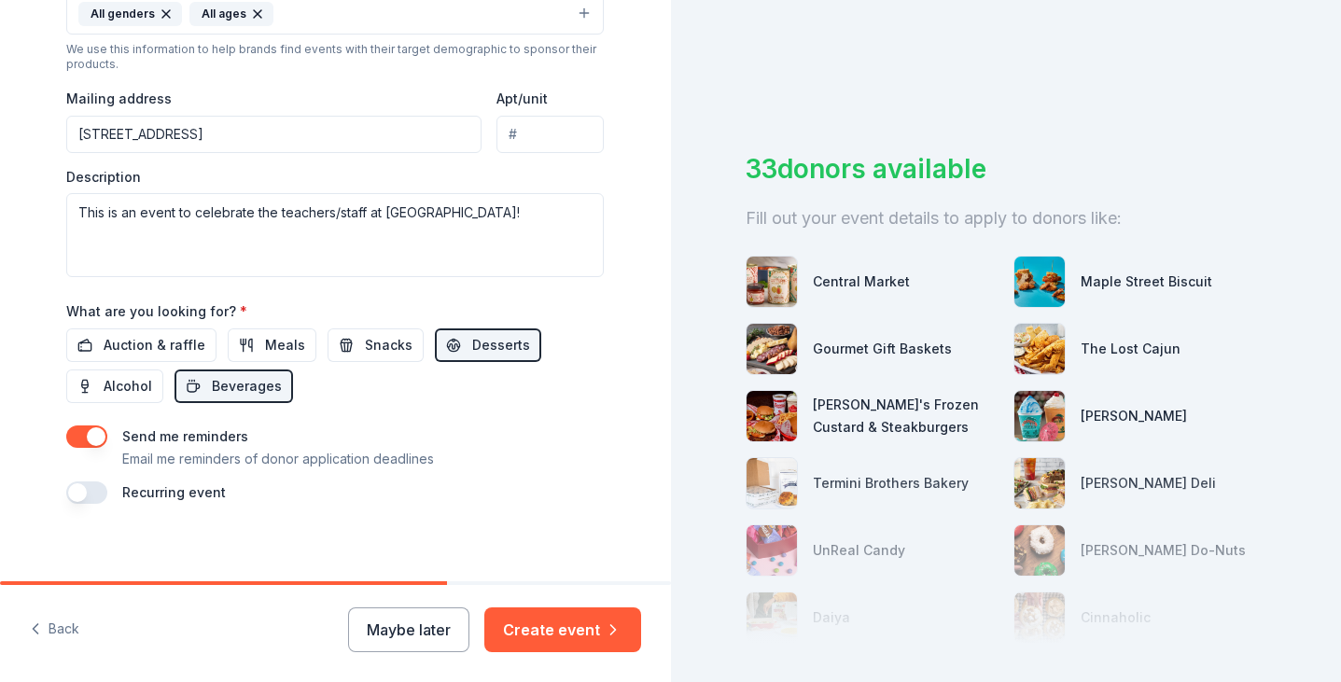
scroll to position [664, 0]
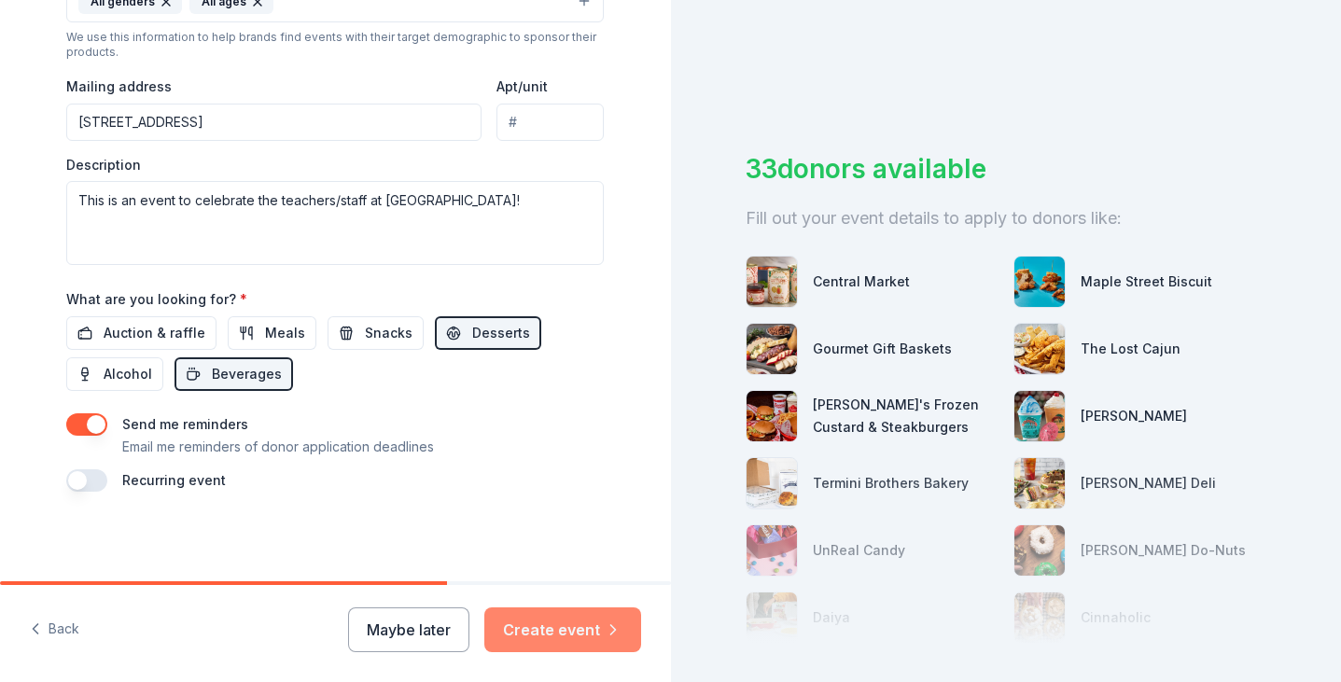
click at [572, 628] on button "Create event" at bounding box center [562, 629] width 157 height 45
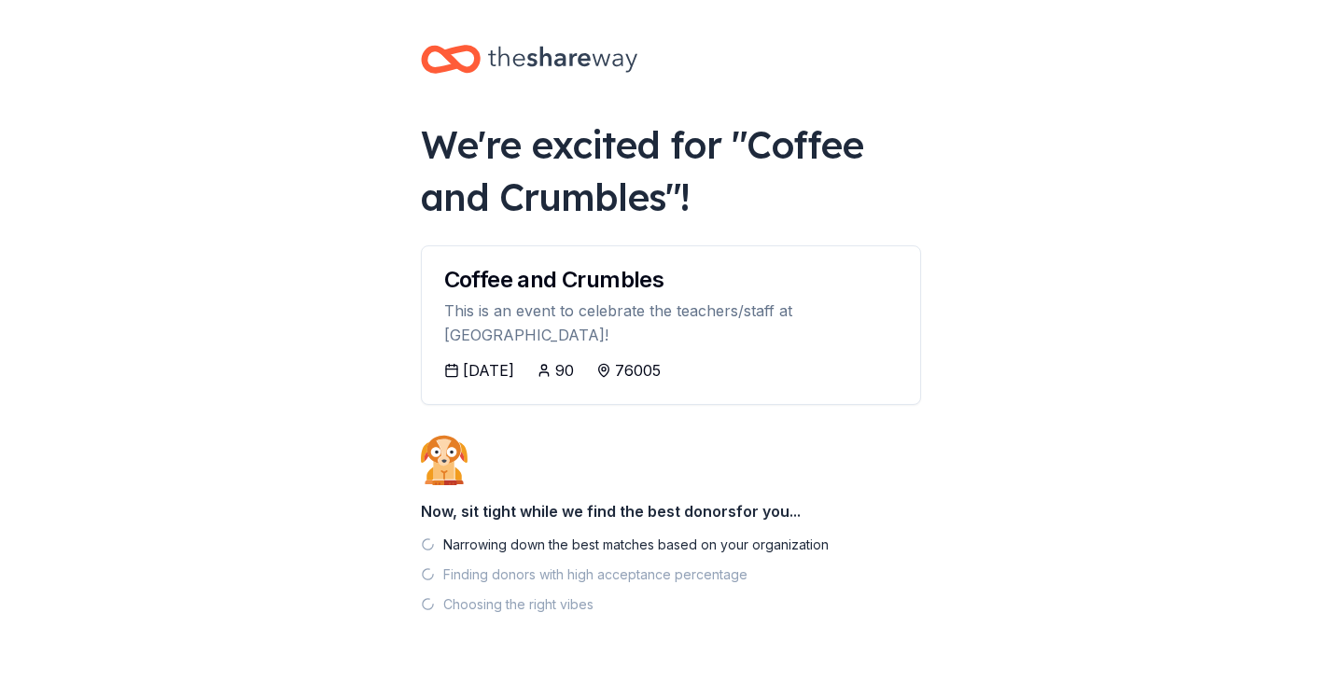
scroll to position [22, 0]
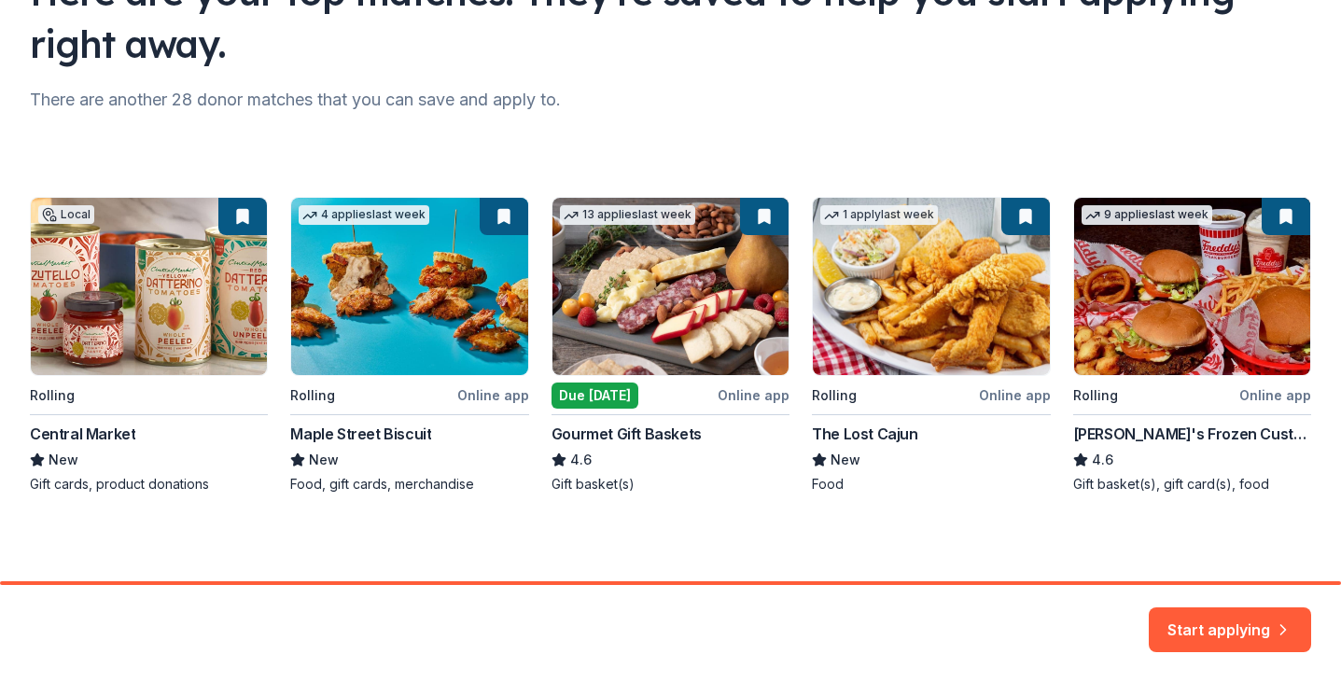
scroll to position [185, 0]
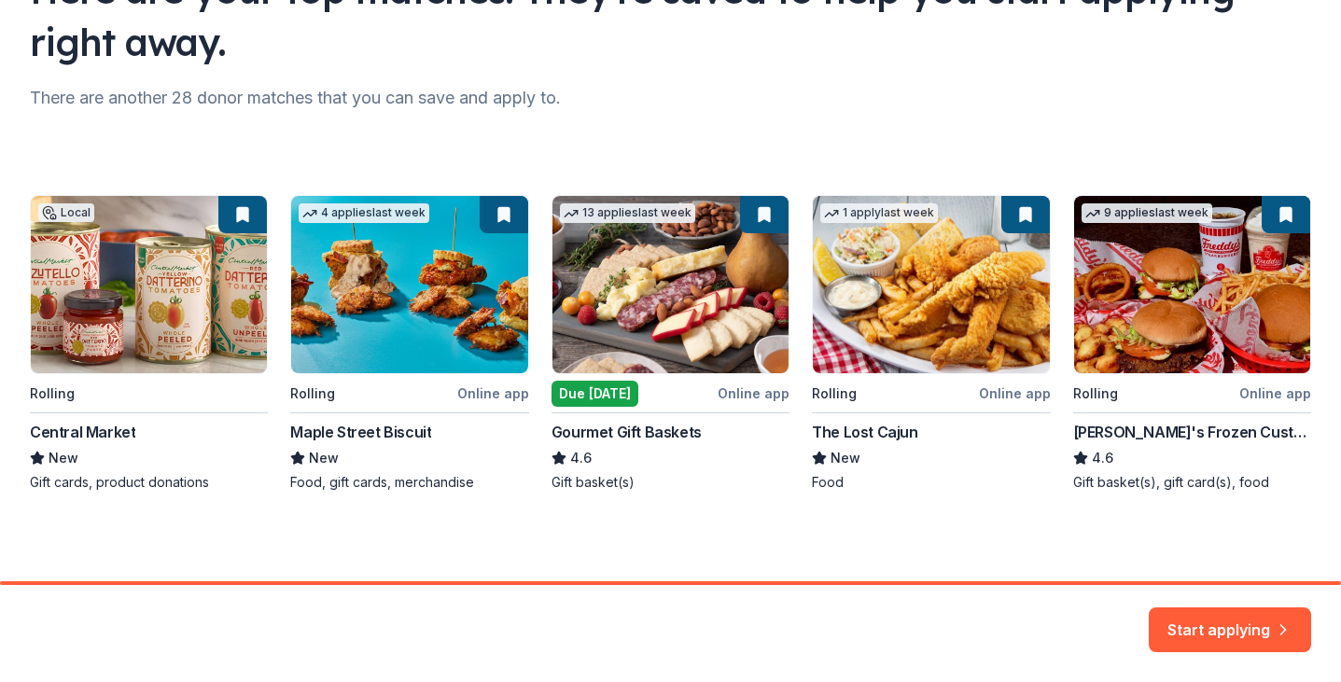
click at [356, 426] on div "Local Rolling Central Market New Gift cards, product donations 4 applies last w…" at bounding box center [670, 343] width 1281 height 297
click at [386, 220] on div "Local Rolling Central Market New Gift cards, product donations 4 applies last w…" at bounding box center [670, 343] width 1281 height 297
click at [1209, 624] on button "Start applying" at bounding box center [1230, 619] width 162 height 45
click at [998, 621] on div "Start applying" at bounding box center [670, 633] width 1341 height 97
click at [1235, 618] on div "Start applying" at bounding box center [1230, 629] width 162 height 45
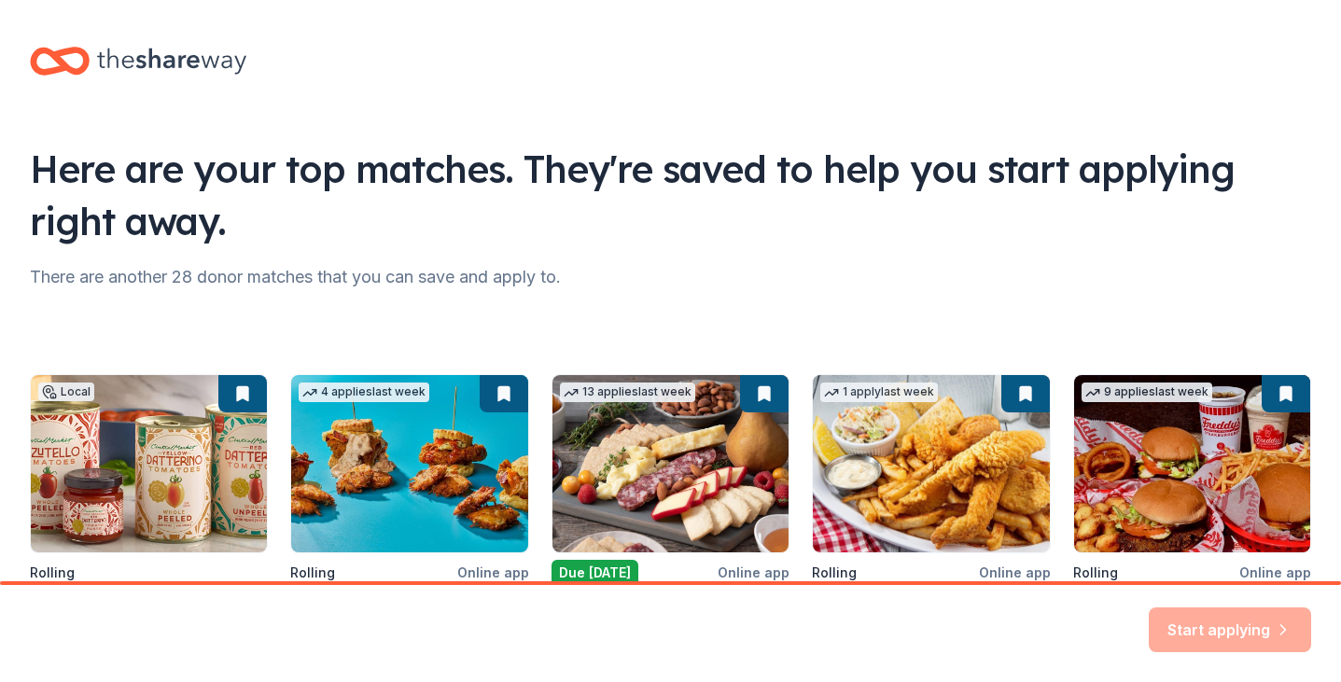
scroll to position [0, 0]
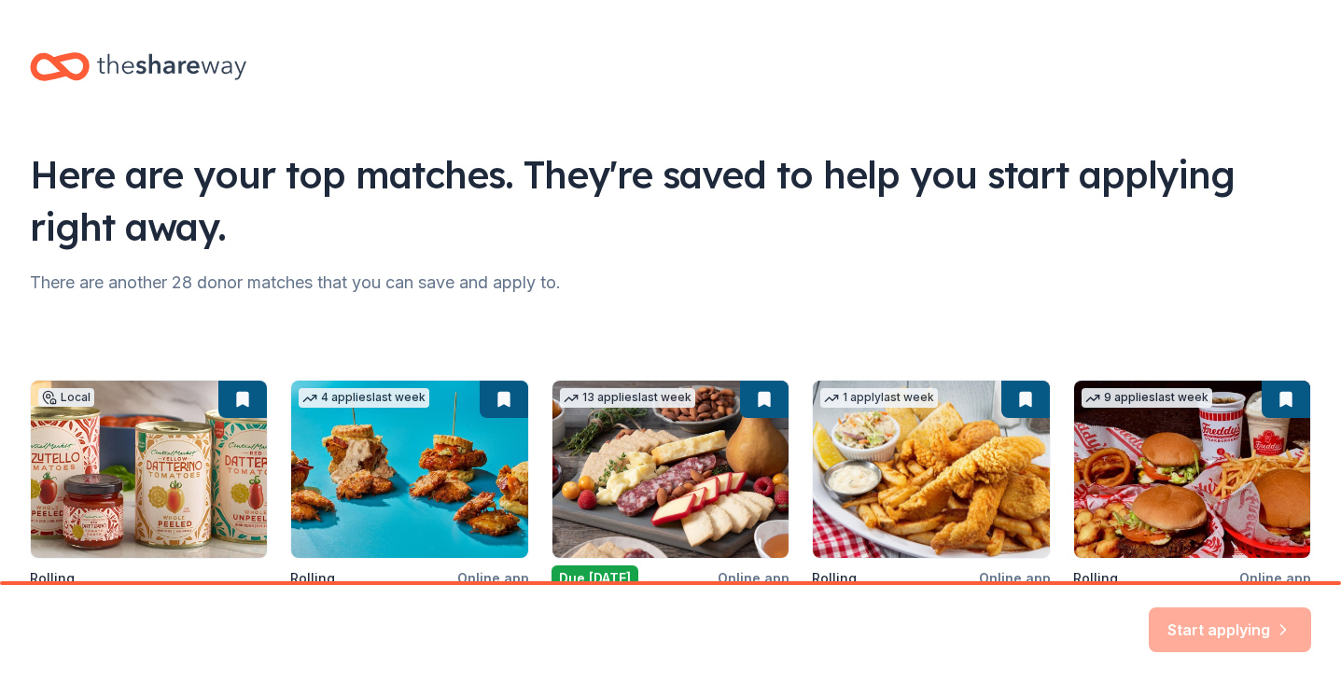
click at [700, 281] on div "There are another 28 donor matches that you can save and apply to." at bounding box center [670, 283] width 1281 height 30
click at [439, 524] on div "Local Rolling Central Market New Gift cards, product donations 4 applies last w…" at bounding box center [670, 528] width 1281 height 297
click at [500, 401] on div "Local Rolling Central Market New Gift cards, product donations 4 applies last w…" at bounding box center [670, 528] width 1281 height 297
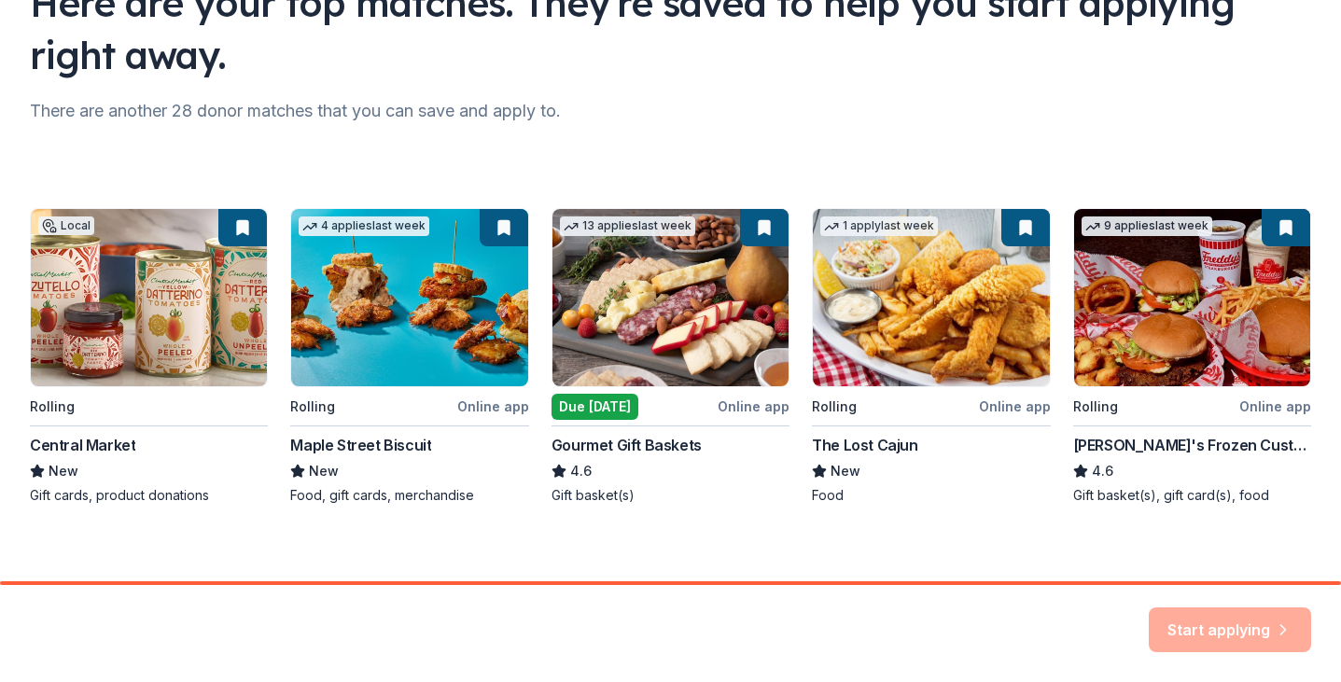
scroll to position [185, 0]
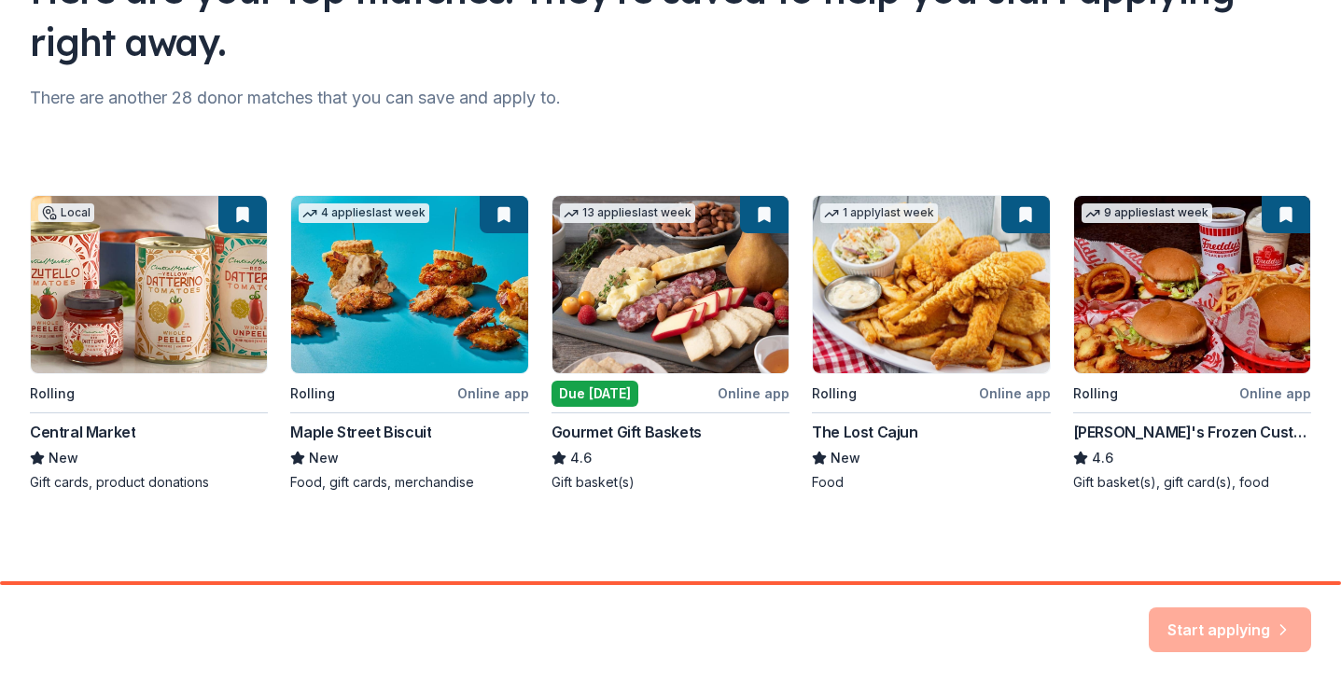
click at [997, 99] on div "There are another 28 donor matches that you can save and apply to." at bounding box center [670, 98] width 1281 height 30
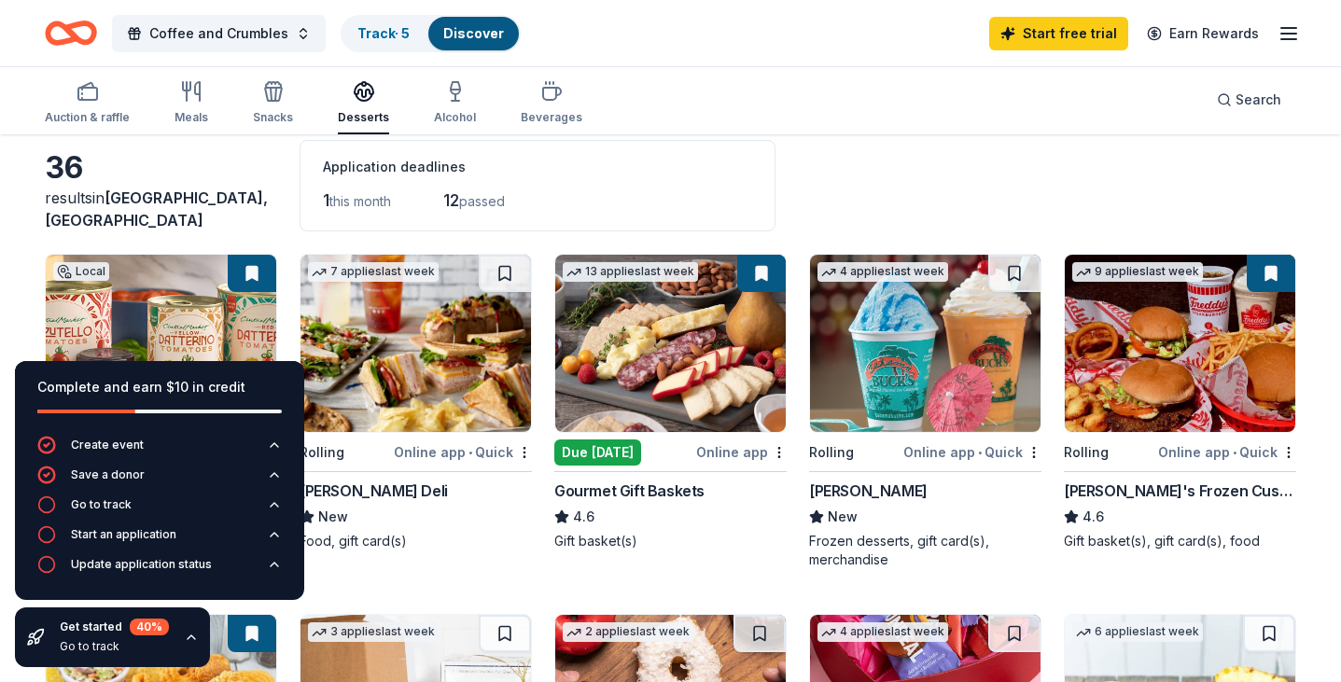
scroll to position [91, 0]
click at [256, 33] on span "Coffee and Crumbles" at bounding box center [218, 33] width 139 height 22
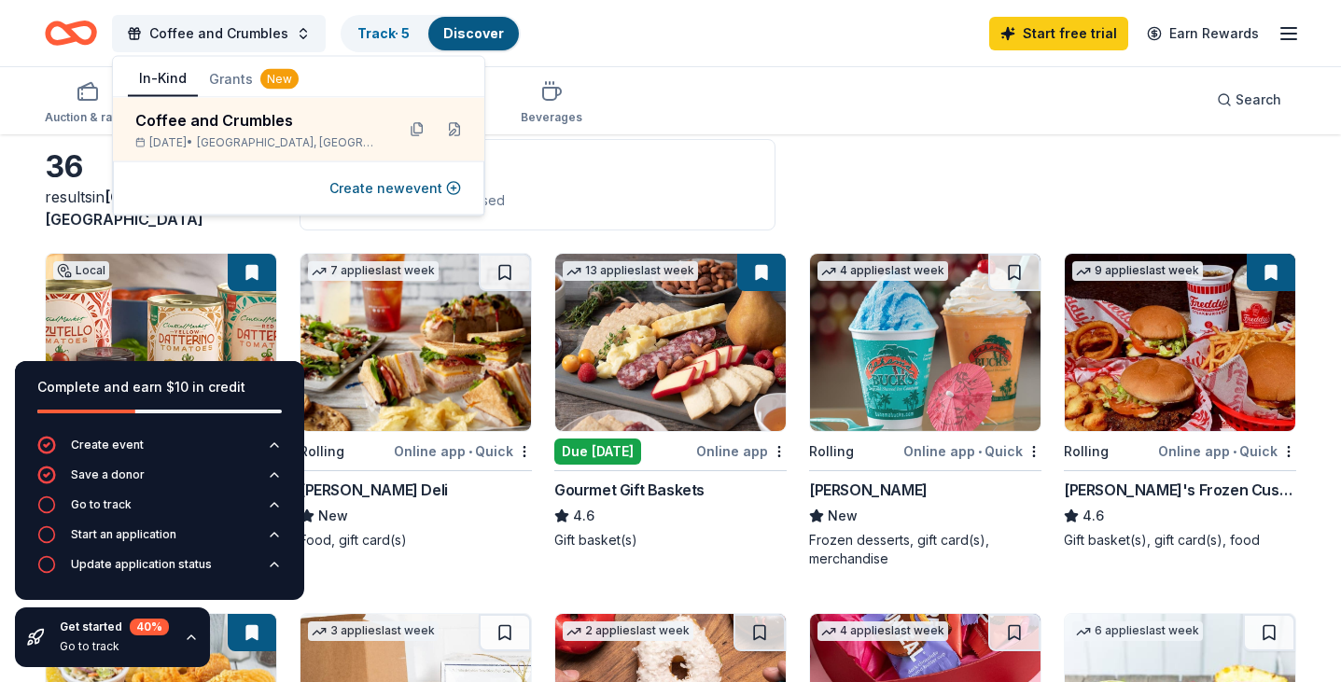
click at [887, 162] on div "36 results in [GEOGRAPHIC_DATA], [GEOGRAPHIC_DATA] Application deadlines 1 this…" at bounding box center [670, 184] width 1251 height 91
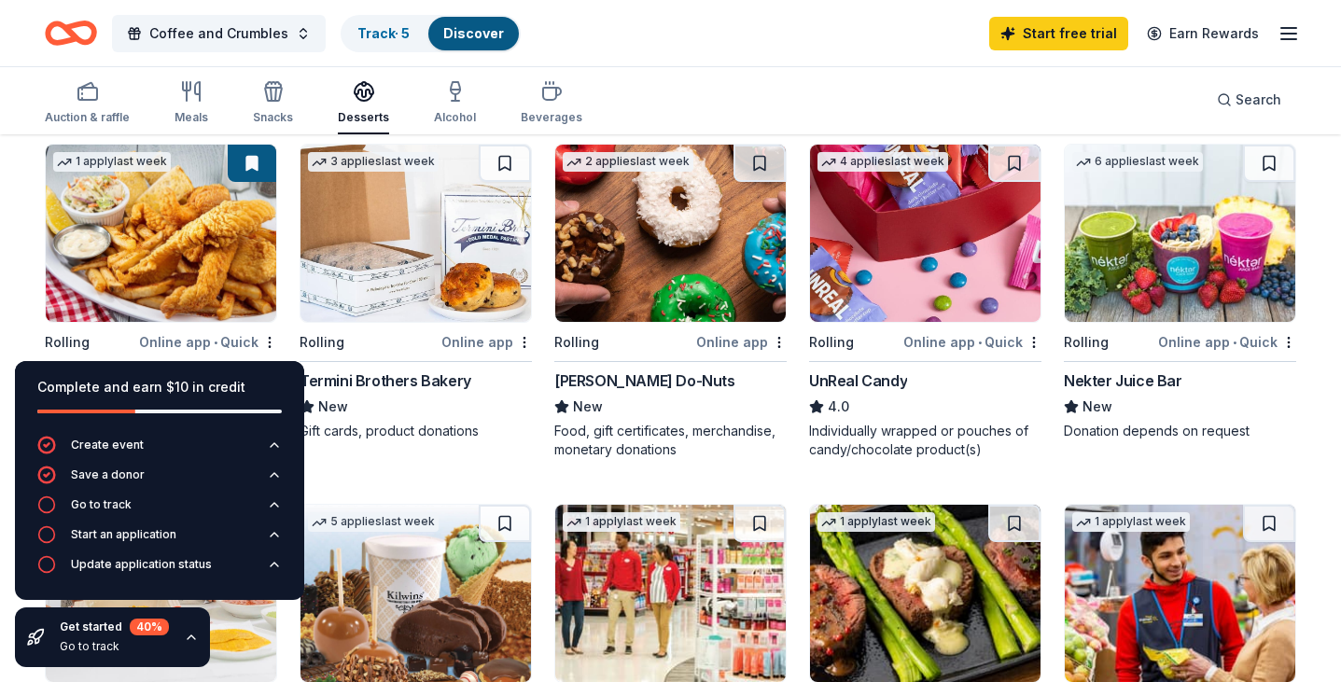
scroll to position [558, 0]
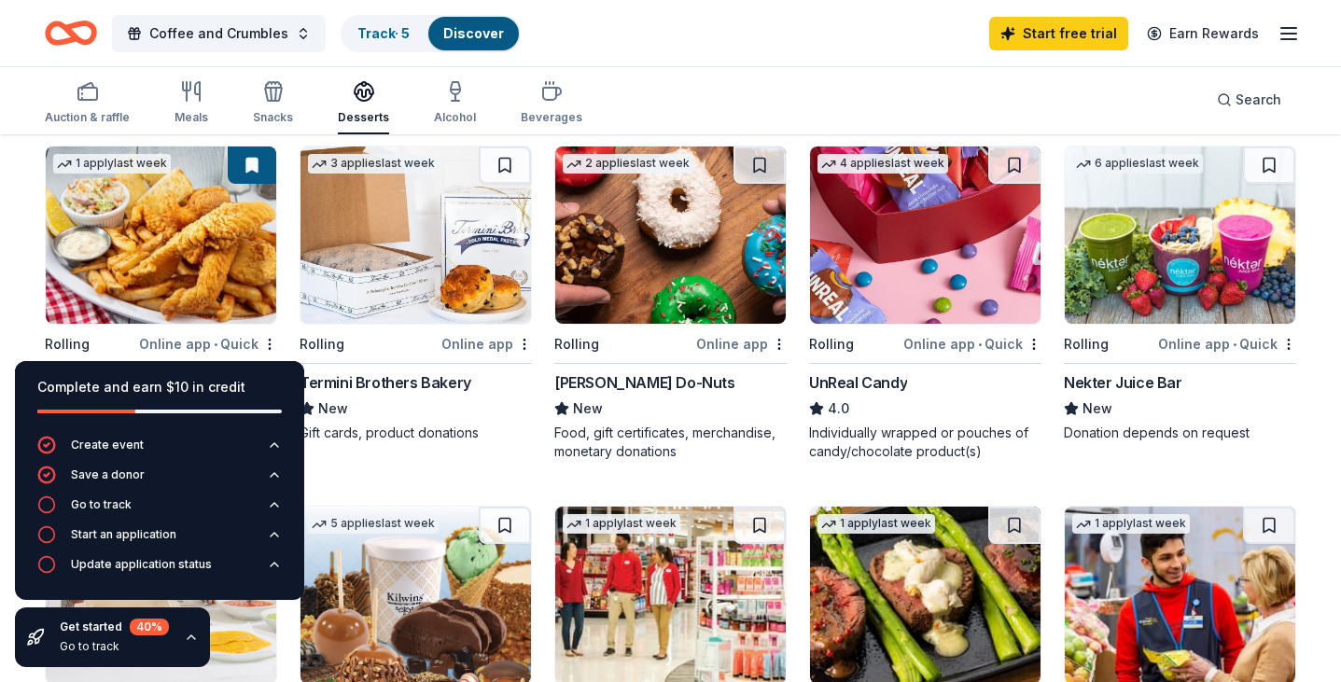
click at [606, 390] on div "[PERSON_NAME] Do-Nuts" at bounding box center [644, 382] width 181 height 22
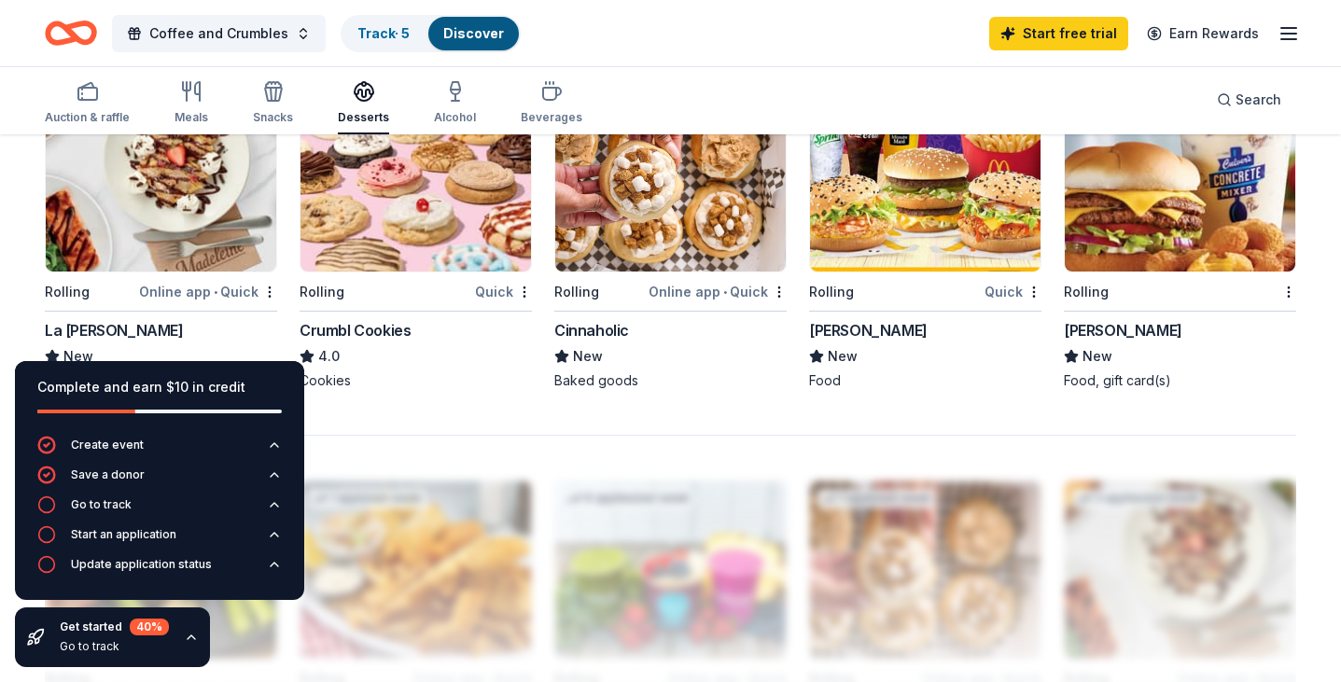
scroll to position [1316, 0]
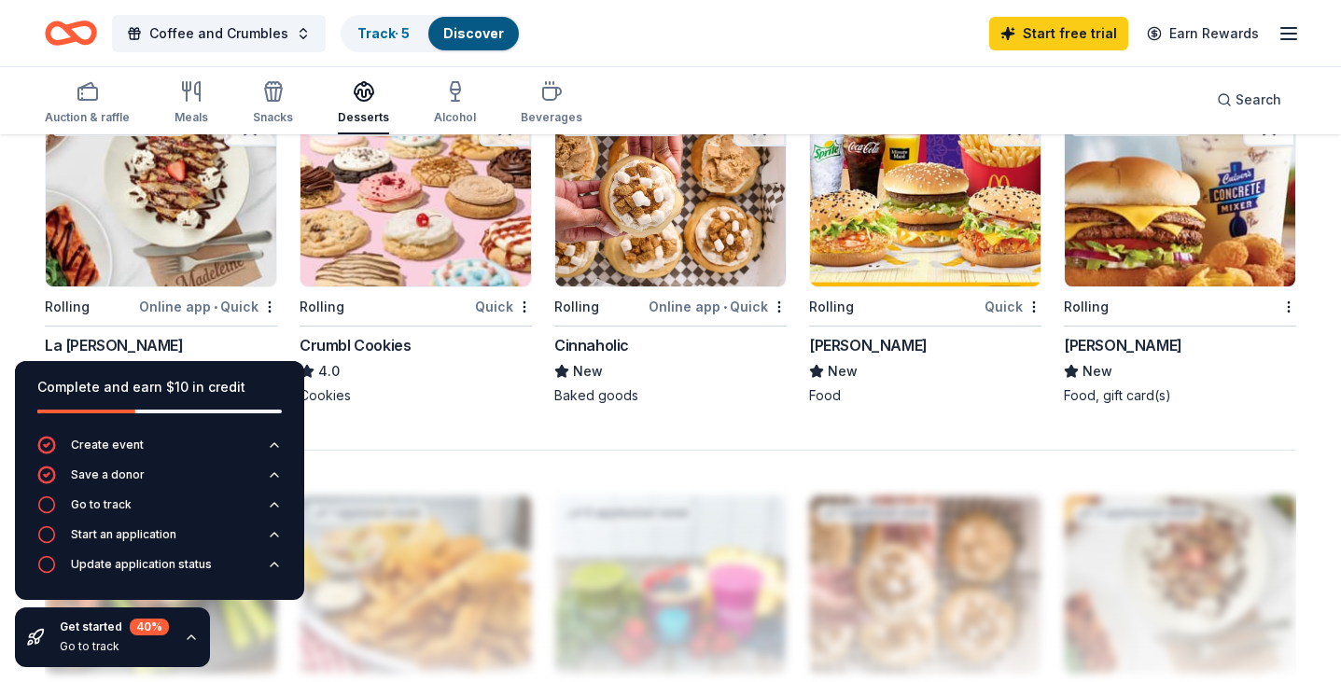
click at [366, 349] on div "Crumbl Cookies" at bounding box center [355, 345] width 111 height 22
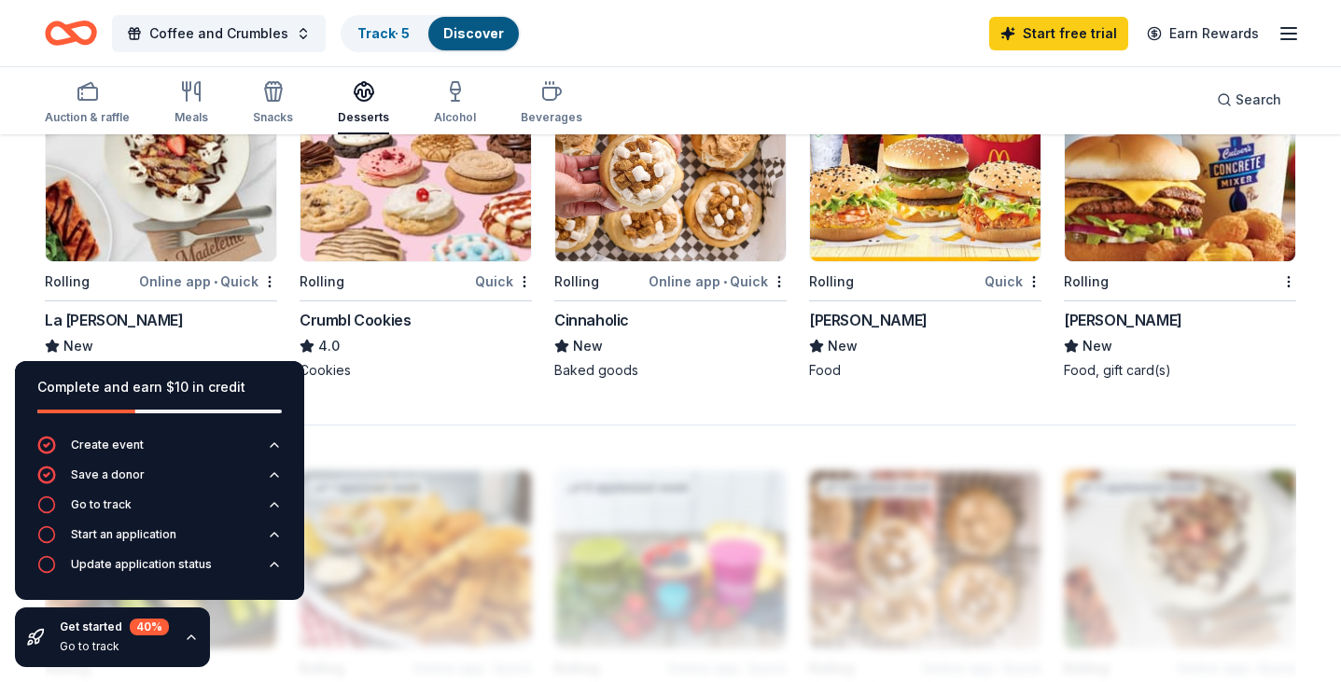
scroll to position [1333, 0]
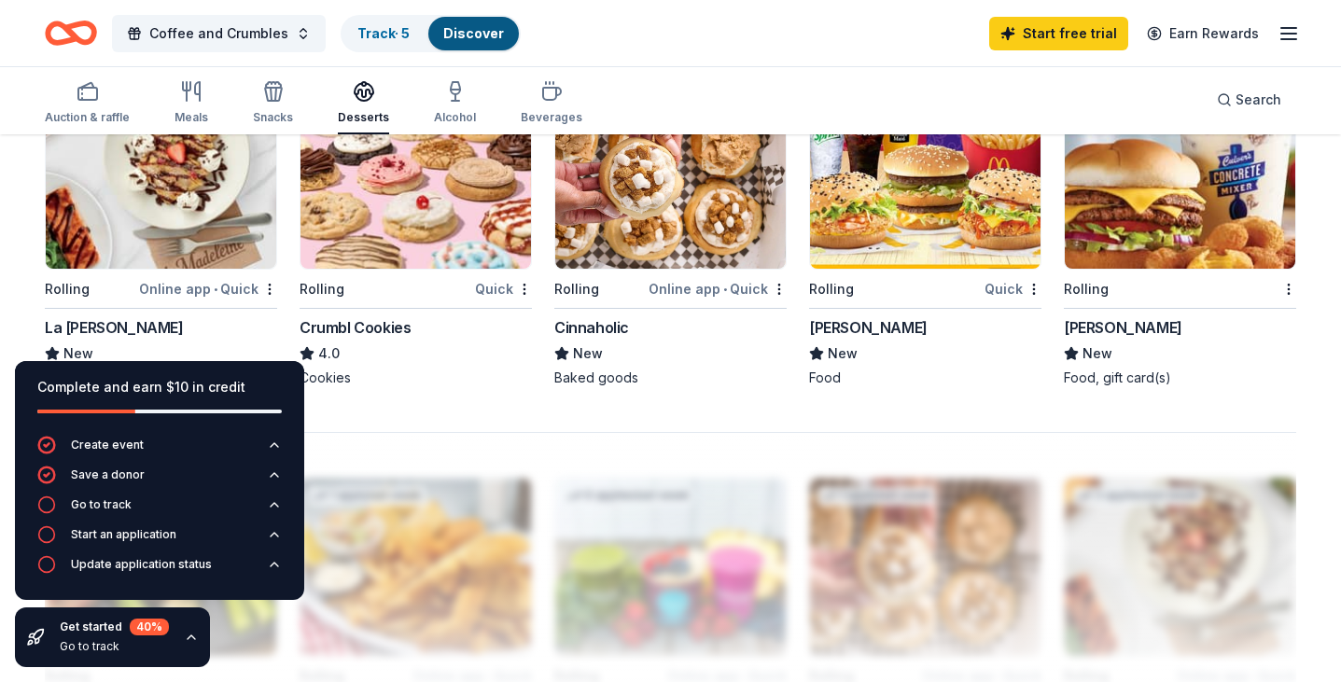
click at [653, 249] on img at bounding box center [670, 179] width 230 height 177
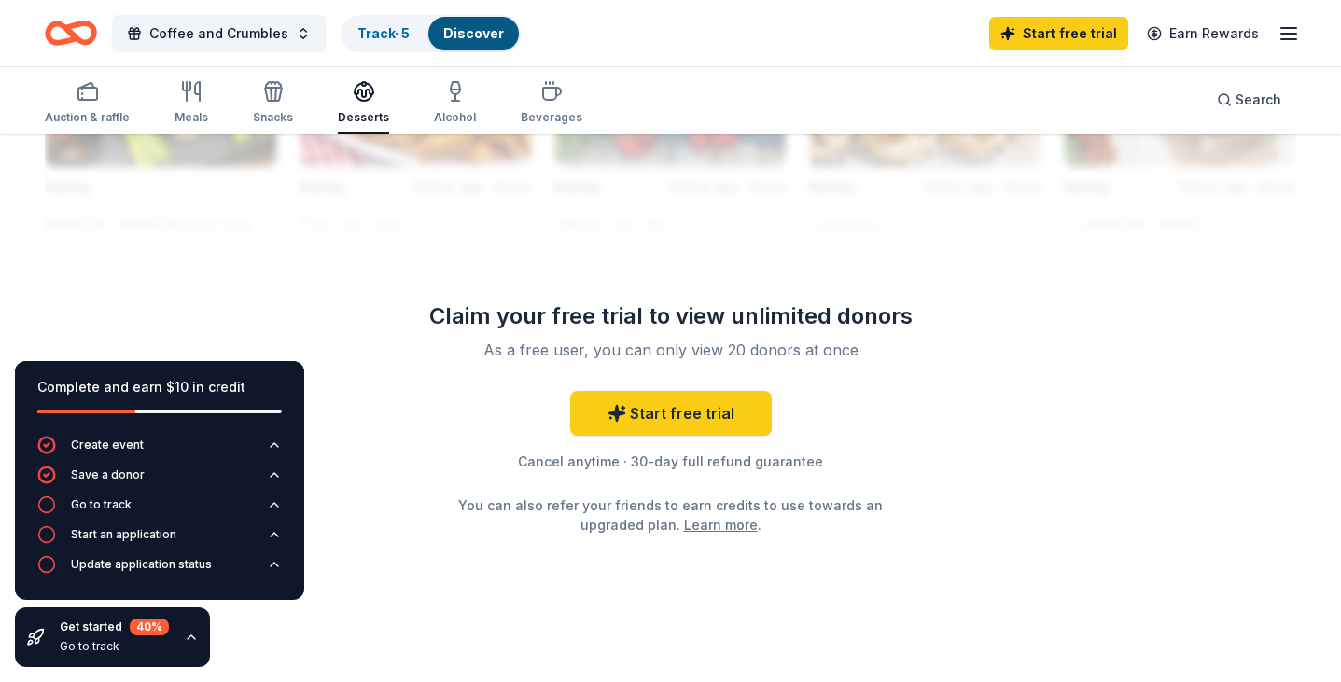
scroll to position [1822, 0]
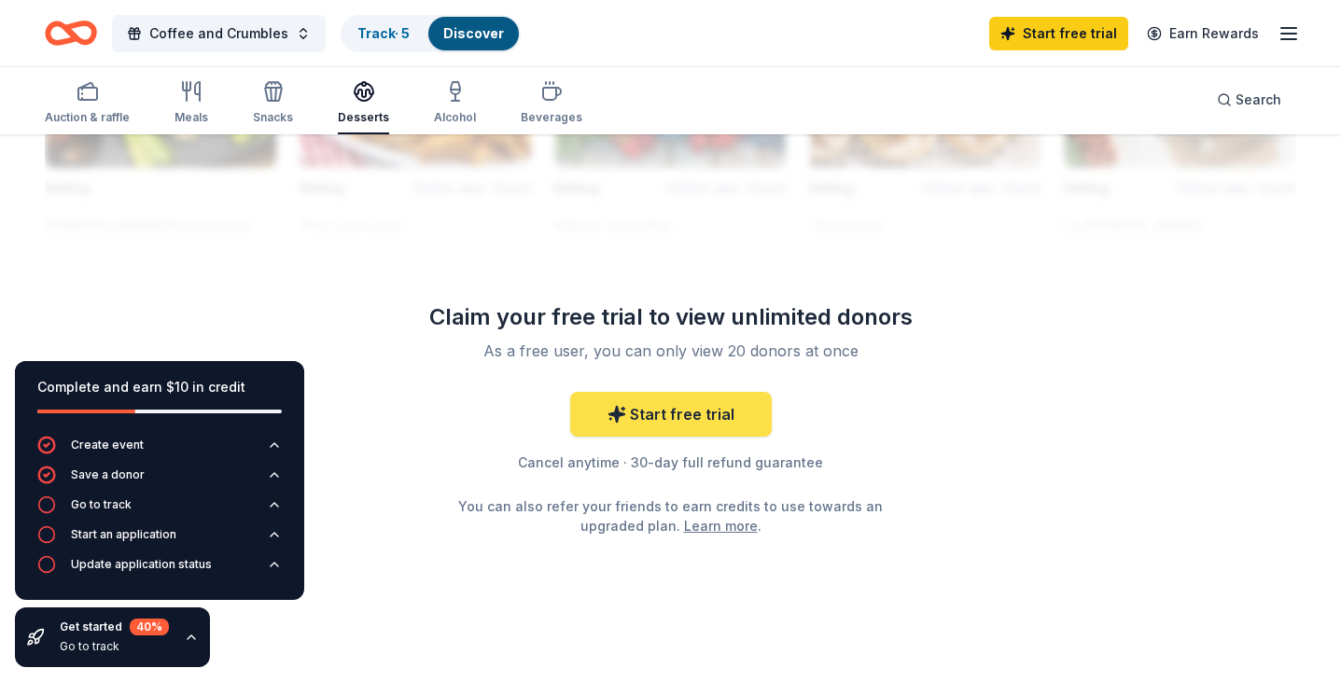
click at [691, 414] on link "Start free trial" at bounding box center [671, 414] width 202 height 45
click at [668, 417] on link "Start free trial" at bounding box center [671, 414] width 202 height 45
click at [658, 420] on link "Start free trial" at bounding box center [671, 414] width 202 height 45
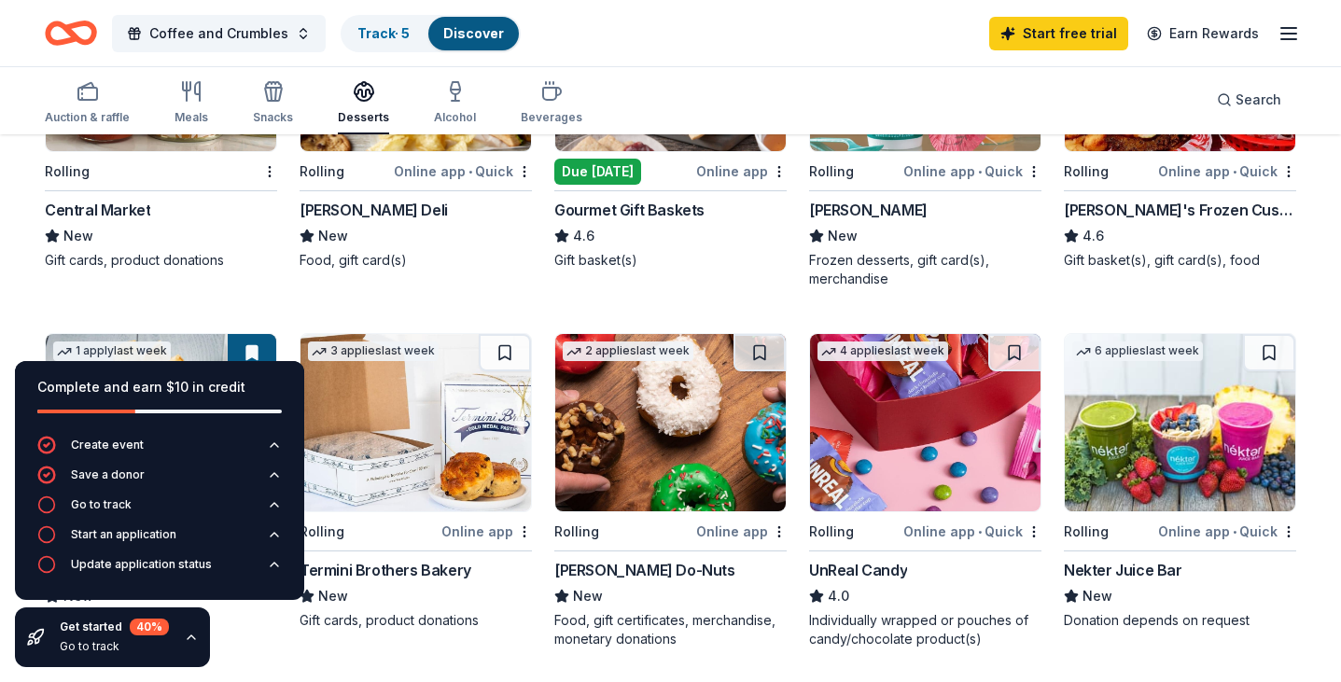
scroll to position [181, 0]
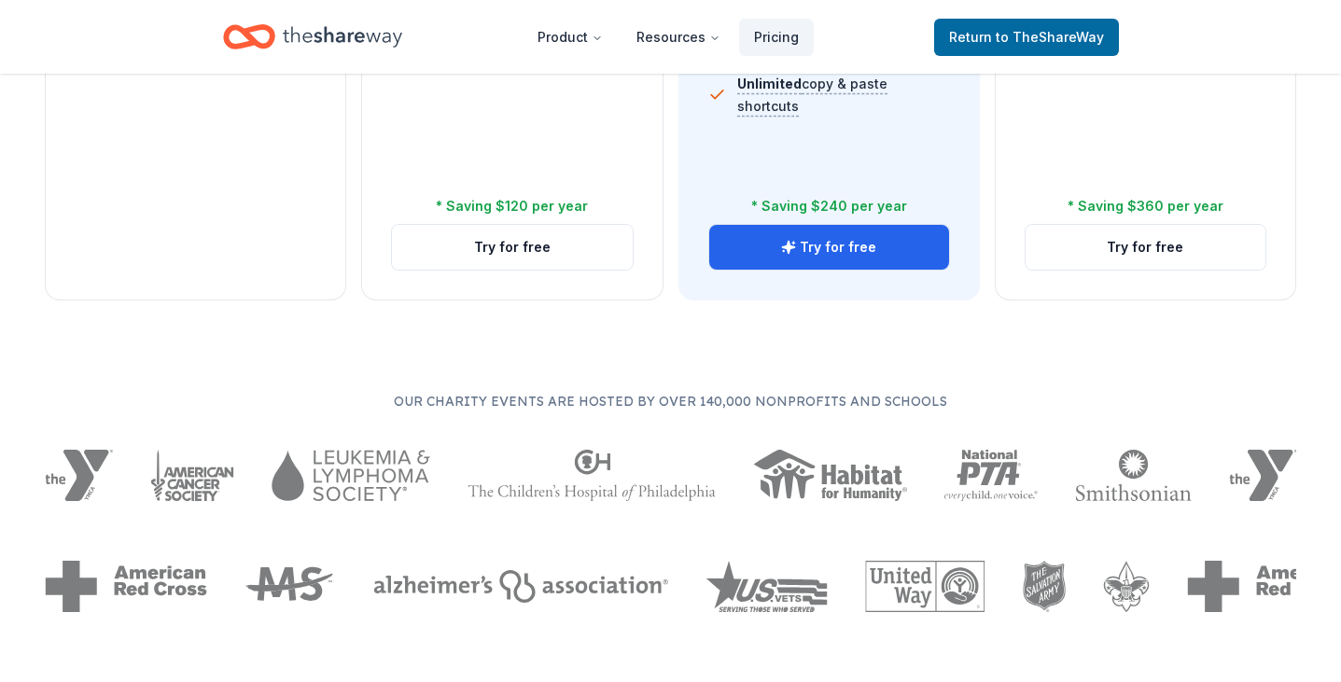
scroll to position [876, 0]
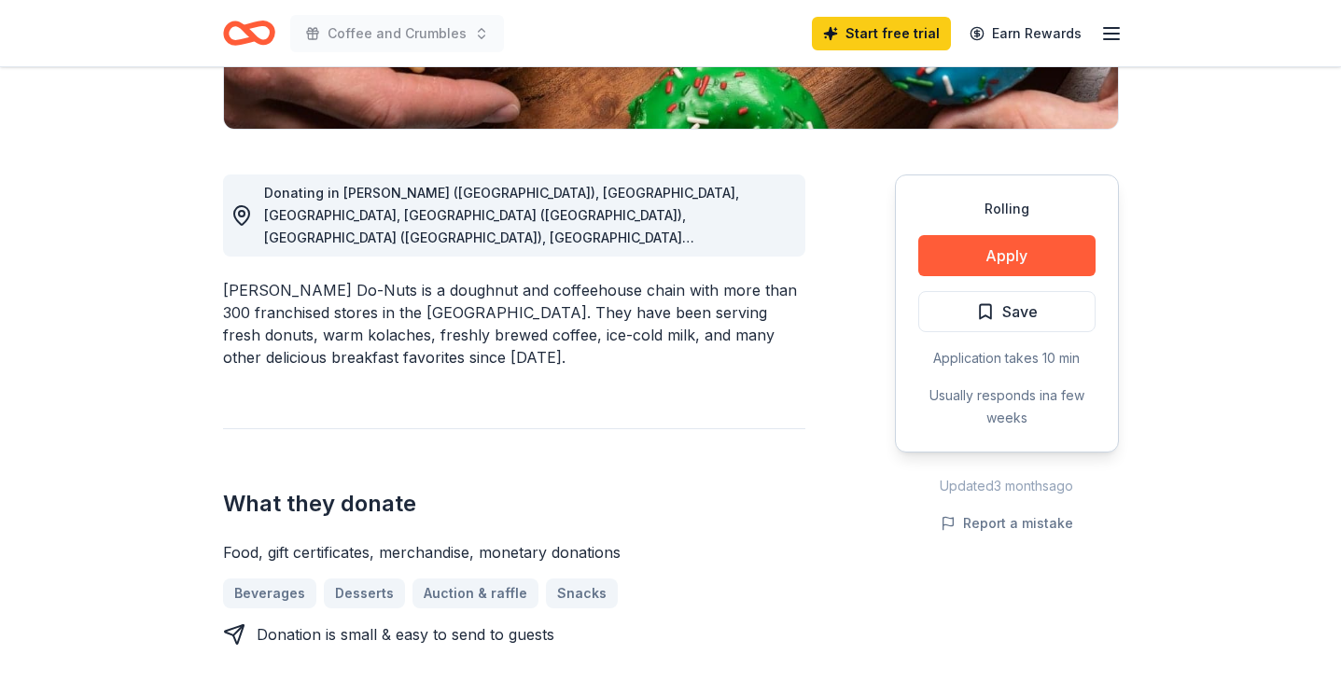
scroll to position [508, 0]
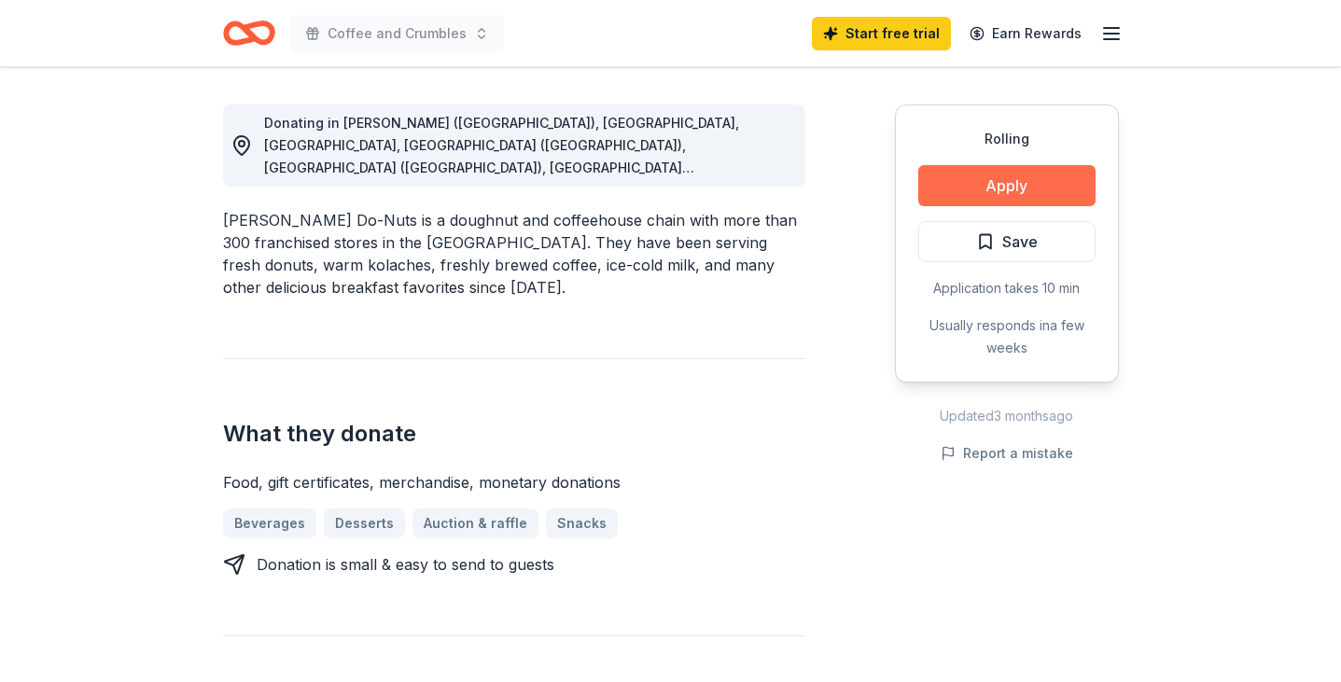
click at [1004, 187] on button "Apply" at bounding box center [1006, 185] width 177 height 41
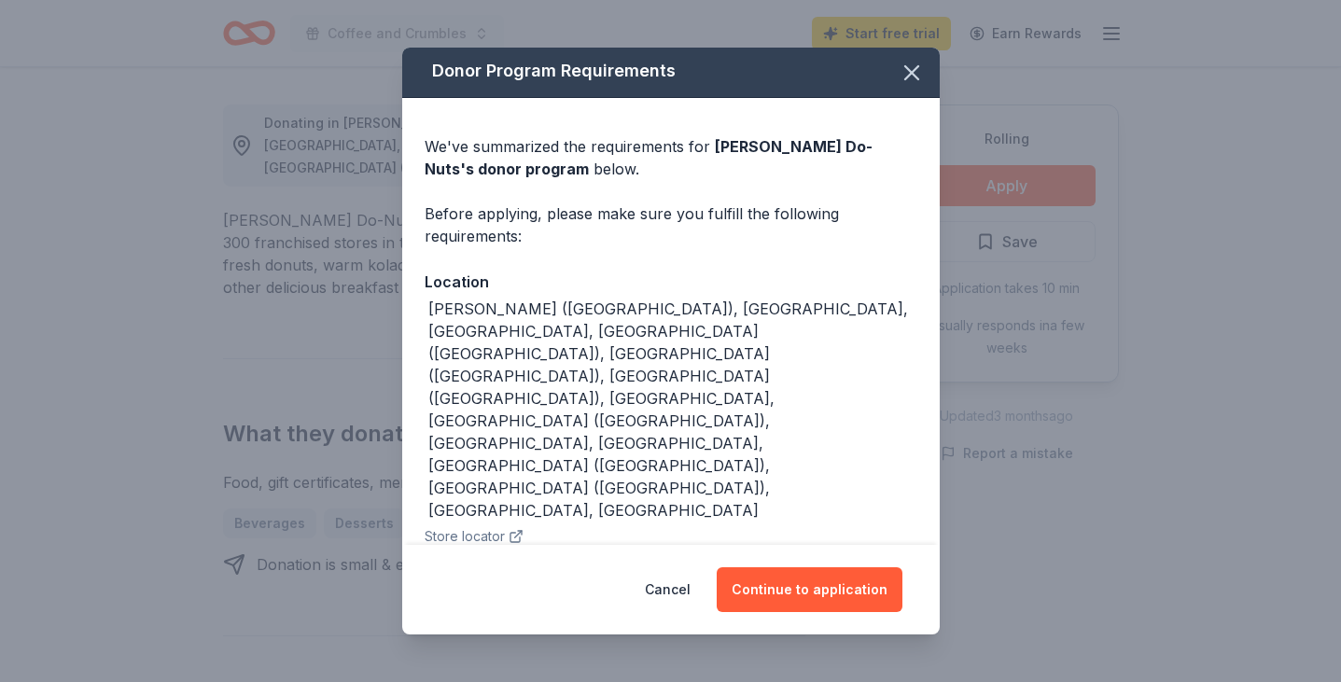
scroll to position [0, 0]
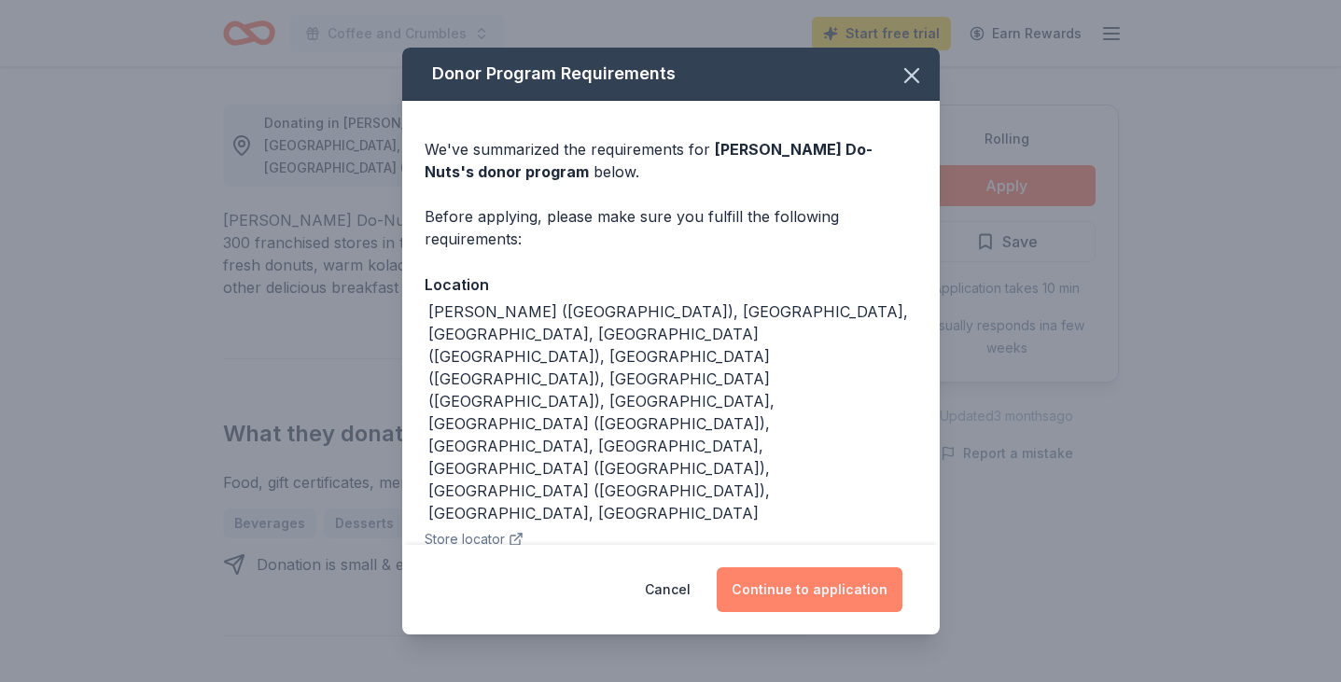
click at [828, 588] on button "Continue to application" at bounding box center [810, 589] width 186 height 45
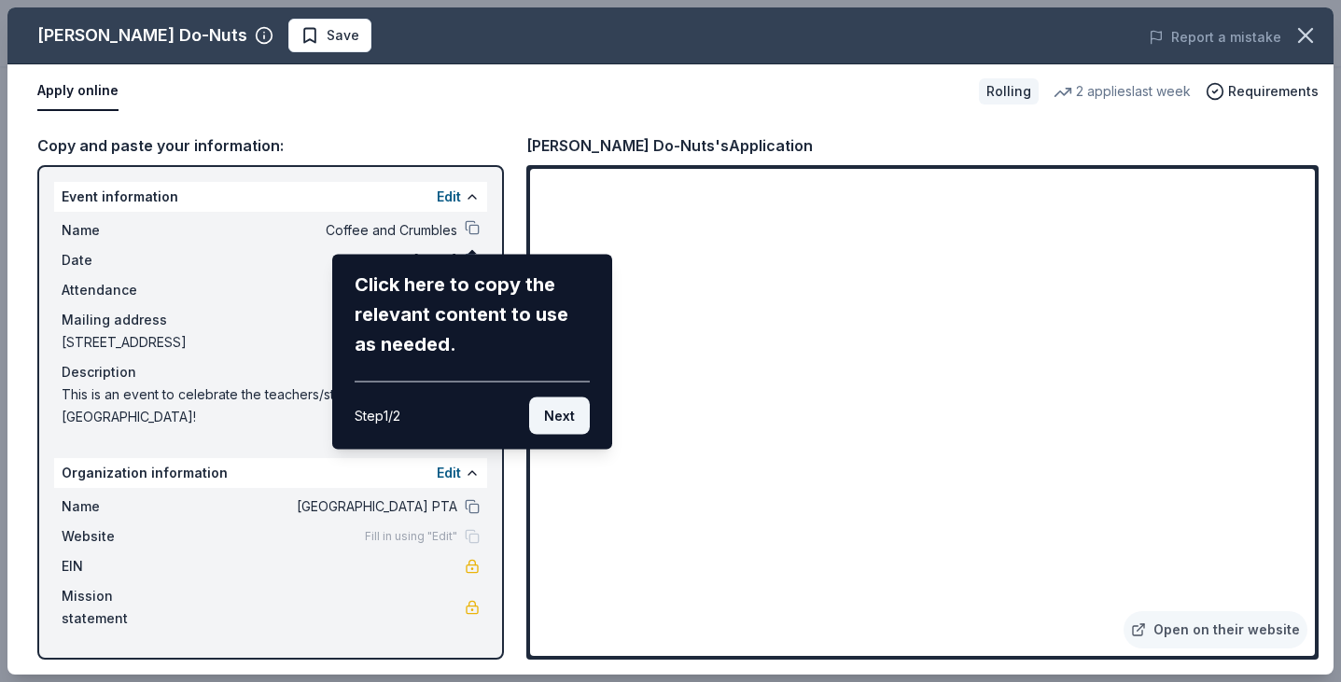
click at [555, 419] on button "Next" at bounding box center [559, 416] width 61 height 37
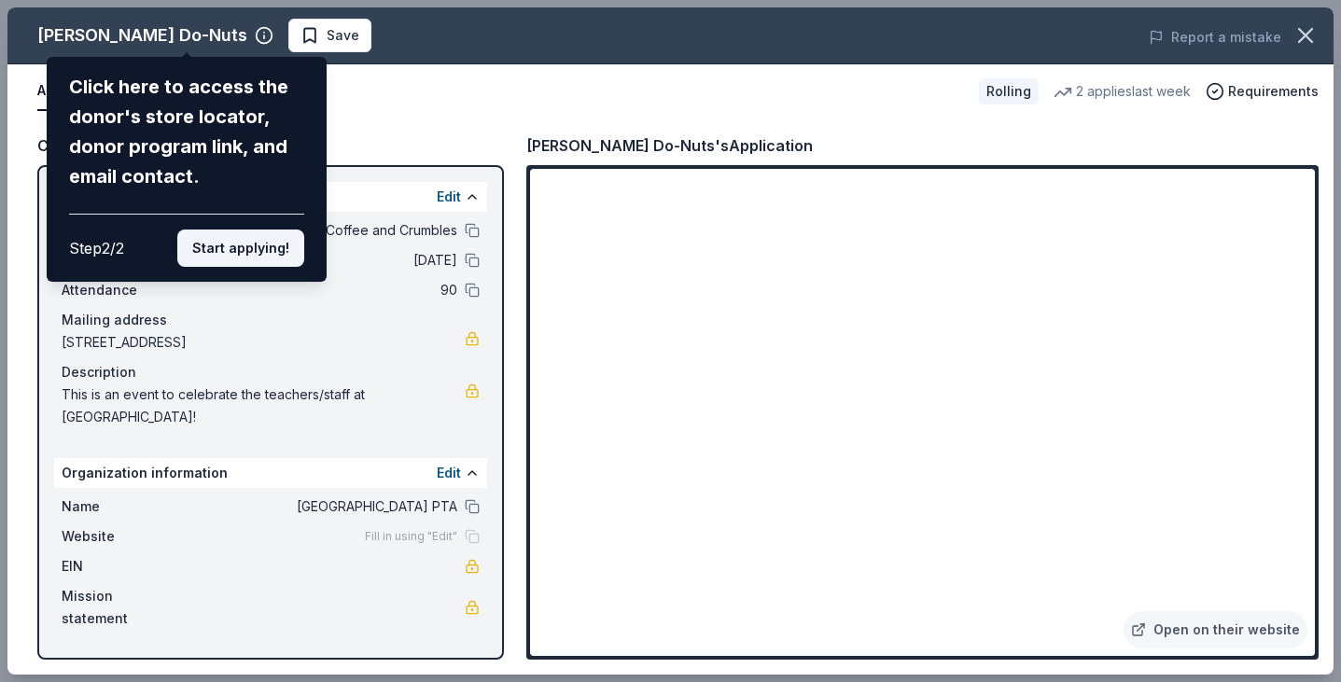
click at [244, 248] on button "Start applying!" at bounding box center [240, 248] width 127 height 37
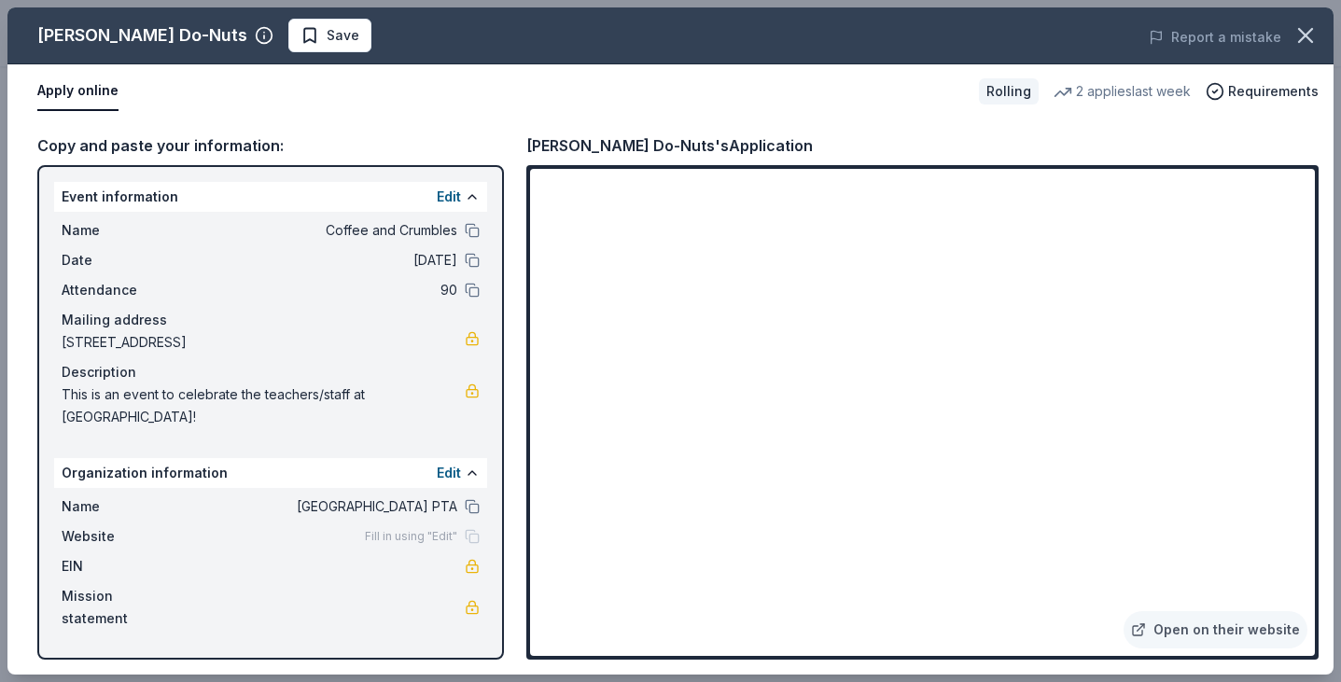
click at [1101, 359] on div "Shipley Do-Nuts Save Report a mistake Apply online Rolling 2 applies last week …" at bounding box center [670, 340] width 1326 height 667
click at [1114, 366] on div "Shipley Do-Nuts Save Report a mistake Apply online Rolling 2 applies last week …" at bounding box center [670, 340] width 1326 height 667
click at [93, 101] on button "Apply online" at bounding box center [77, 91] width 81 height 39
click at [1204, 632] on link "Open on their website" at bounding box center [1216, 629] width 184 height 37
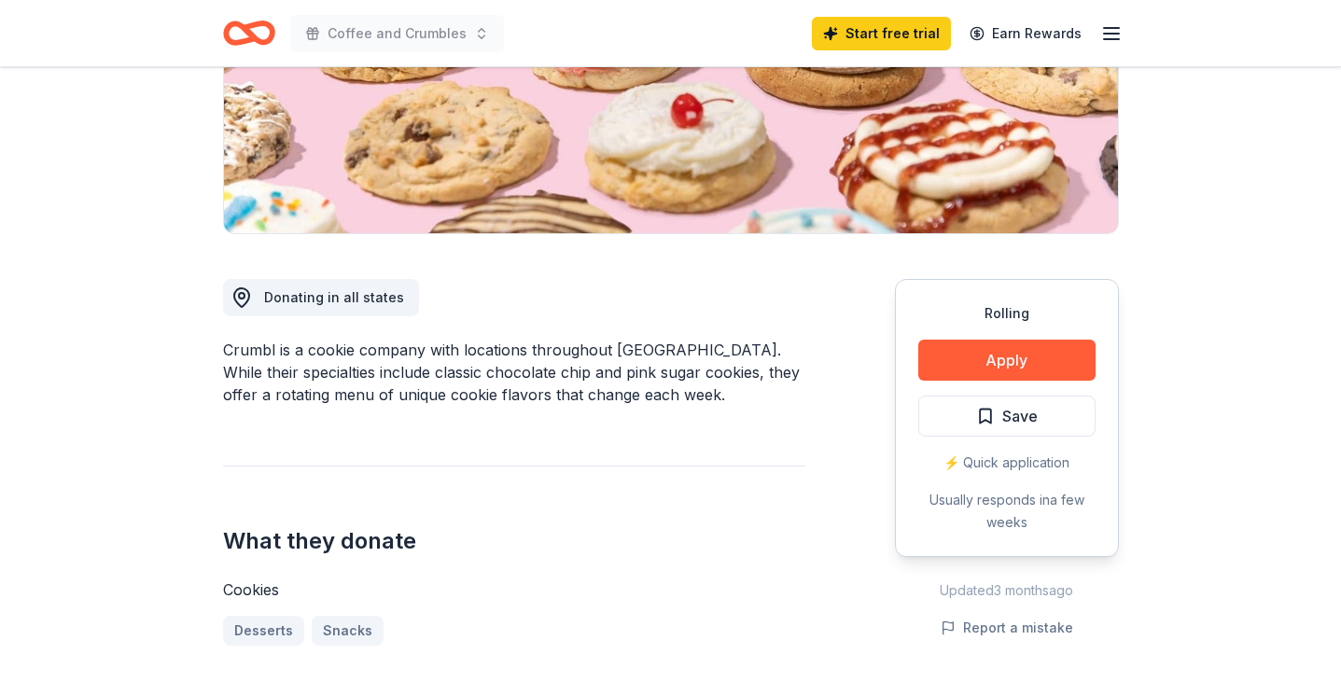
scroll to position [351, 0]
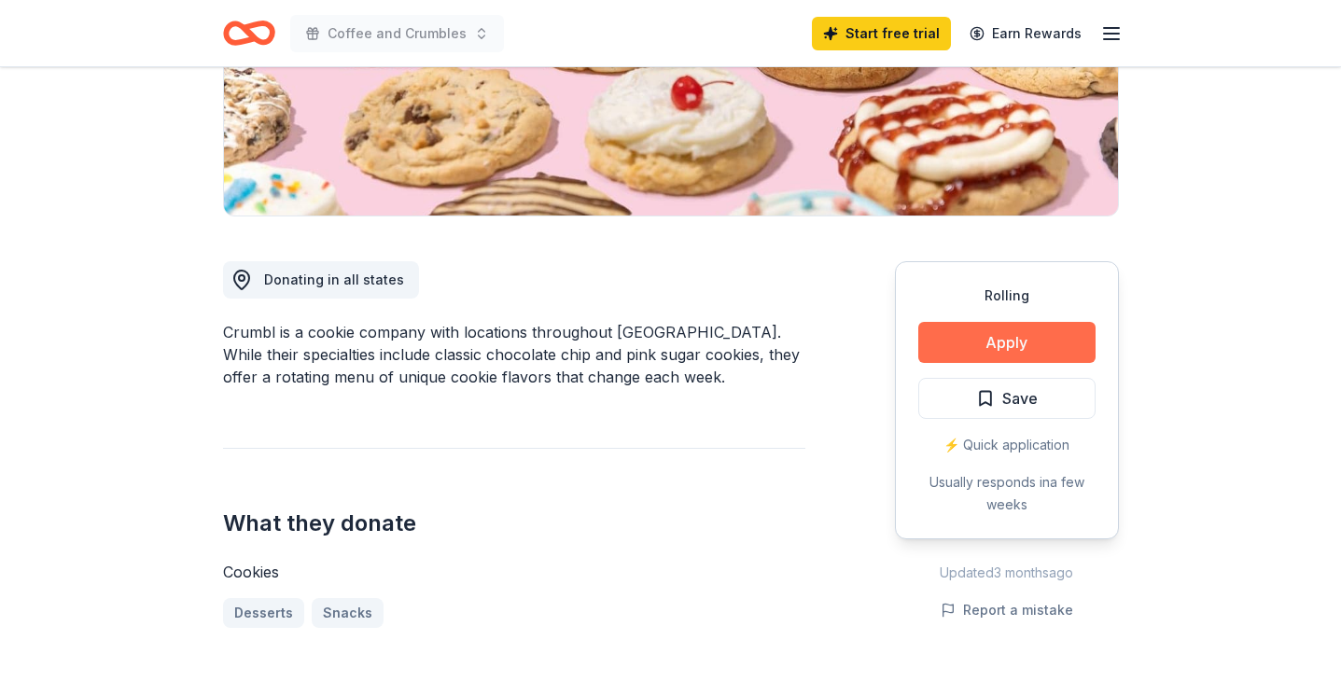
click at [975, 351] on button "Apply" at bounding box center [1006, 342] width 177 height 41
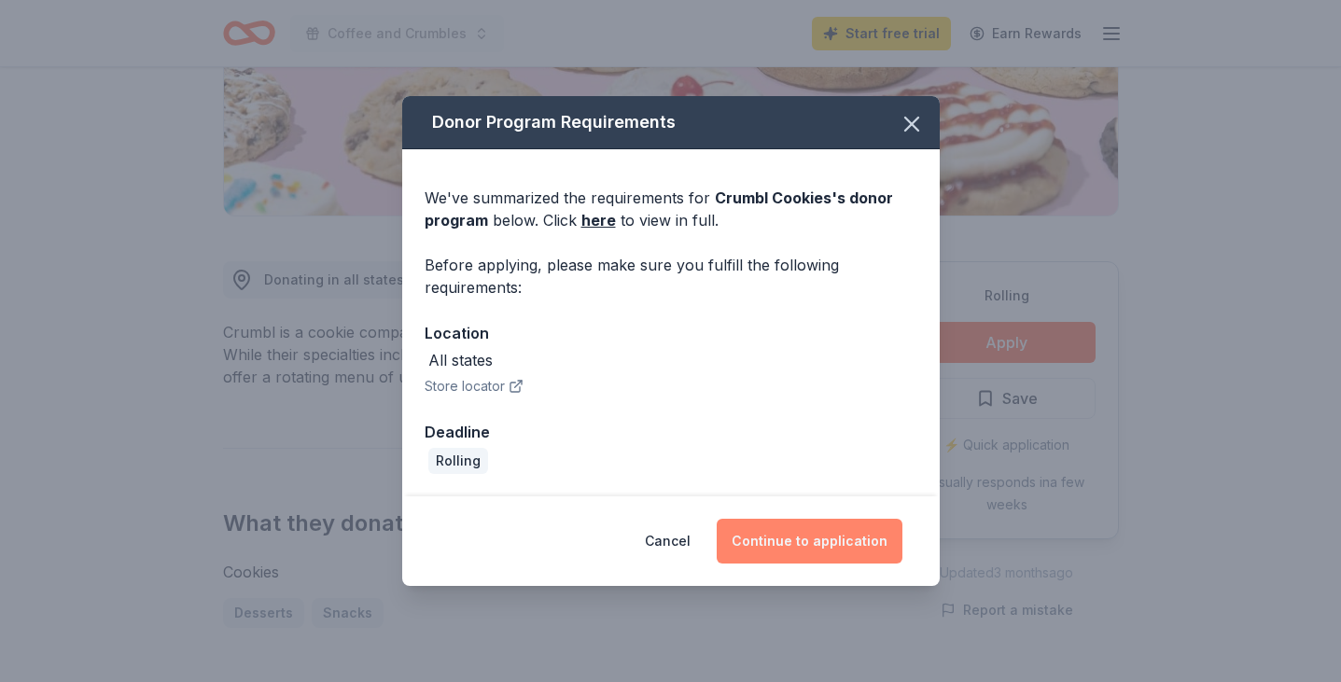
click at [801, 547] on button "Continue to application" at bounding box center [810, 541] width 186 height 45
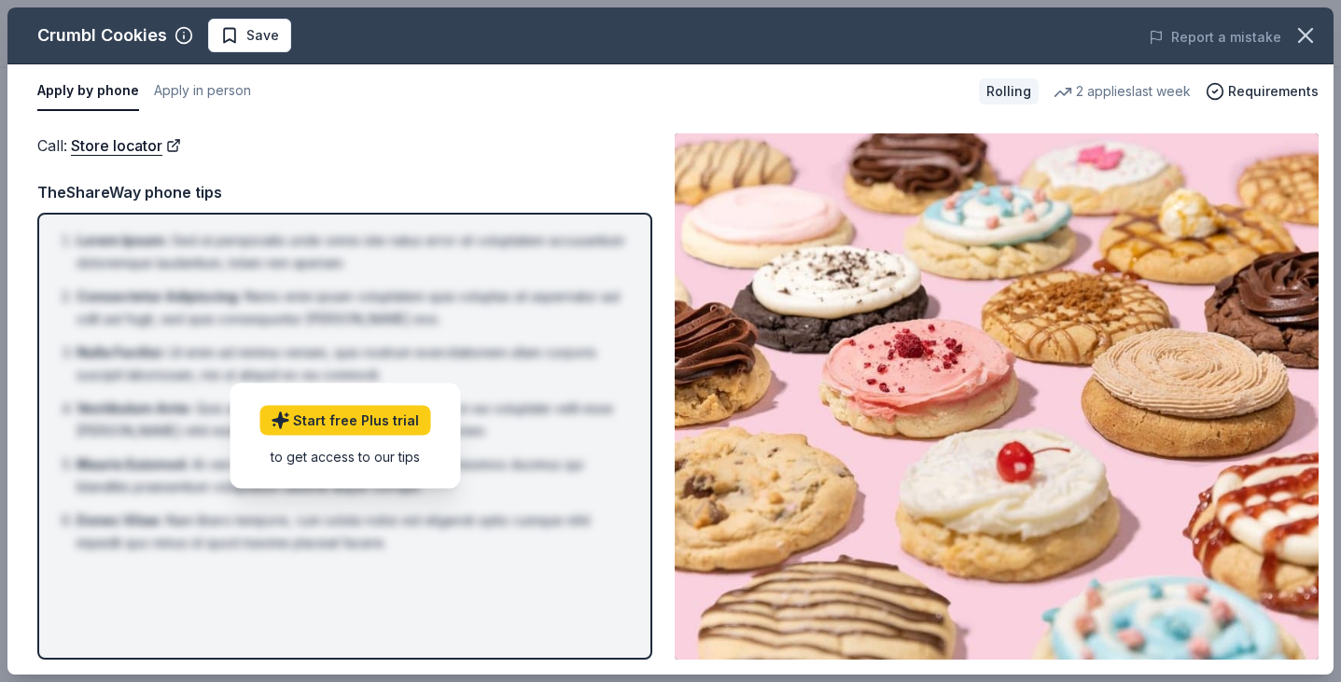
click at [314, 122] on div "Call : Store locator Call : Store locator TheShareWay phone tips Lorem Ipsum : …" at bounding box center [670, 397] width 1326 height 556
click at [126, 147] on link "Store locator" at bounding box center [126, 145] width 110 height 24
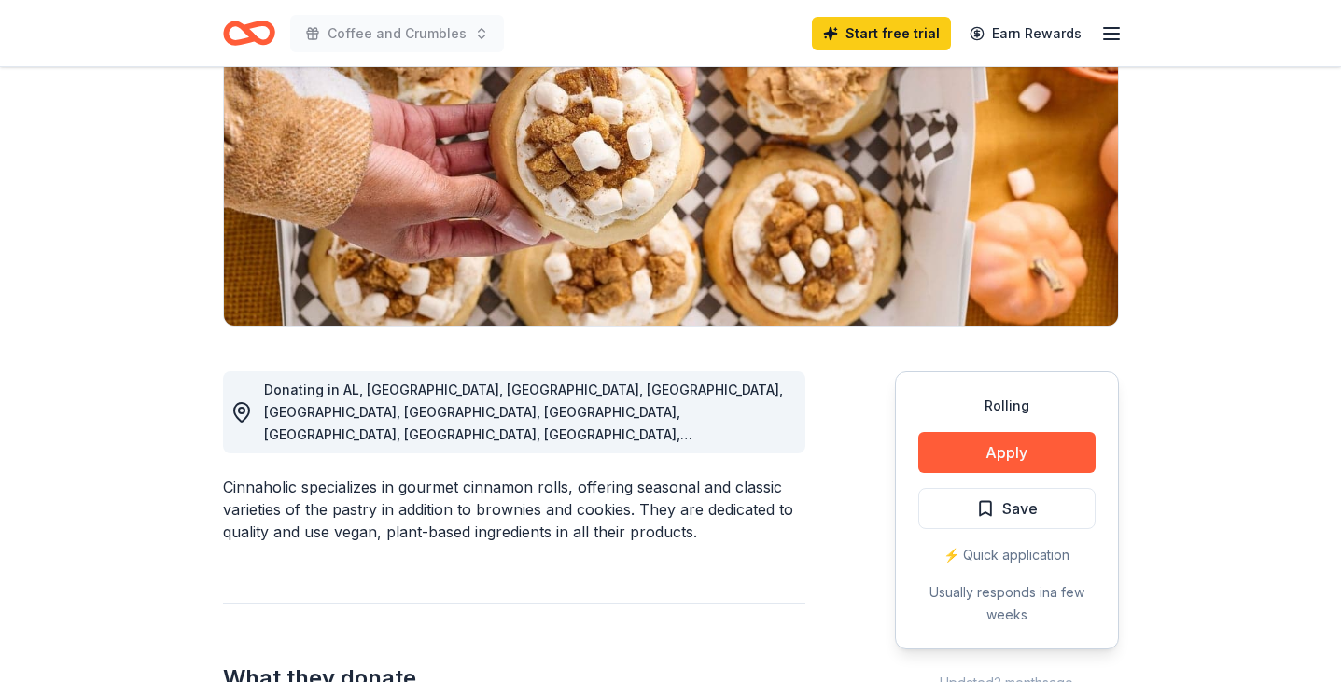
scroll to position [339, 0]
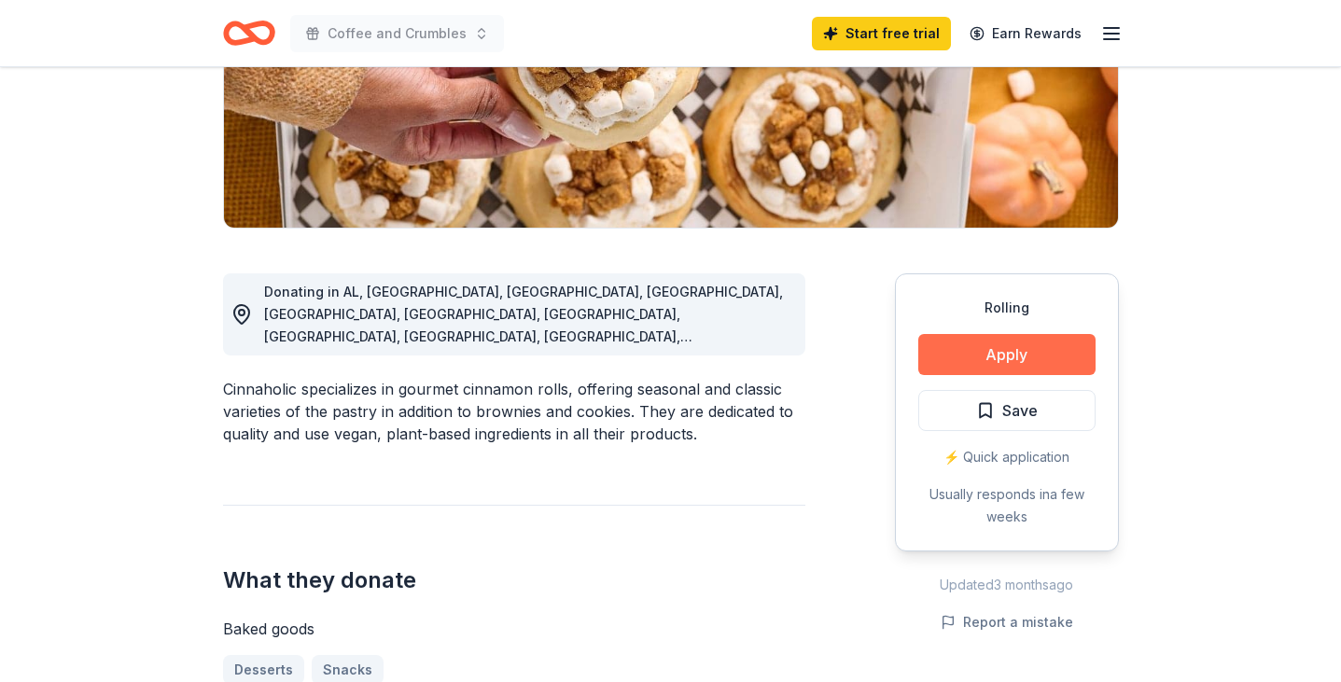
click at [950, 366] on button "Apply" at bounding box center [1006, 354] width 177 height 41
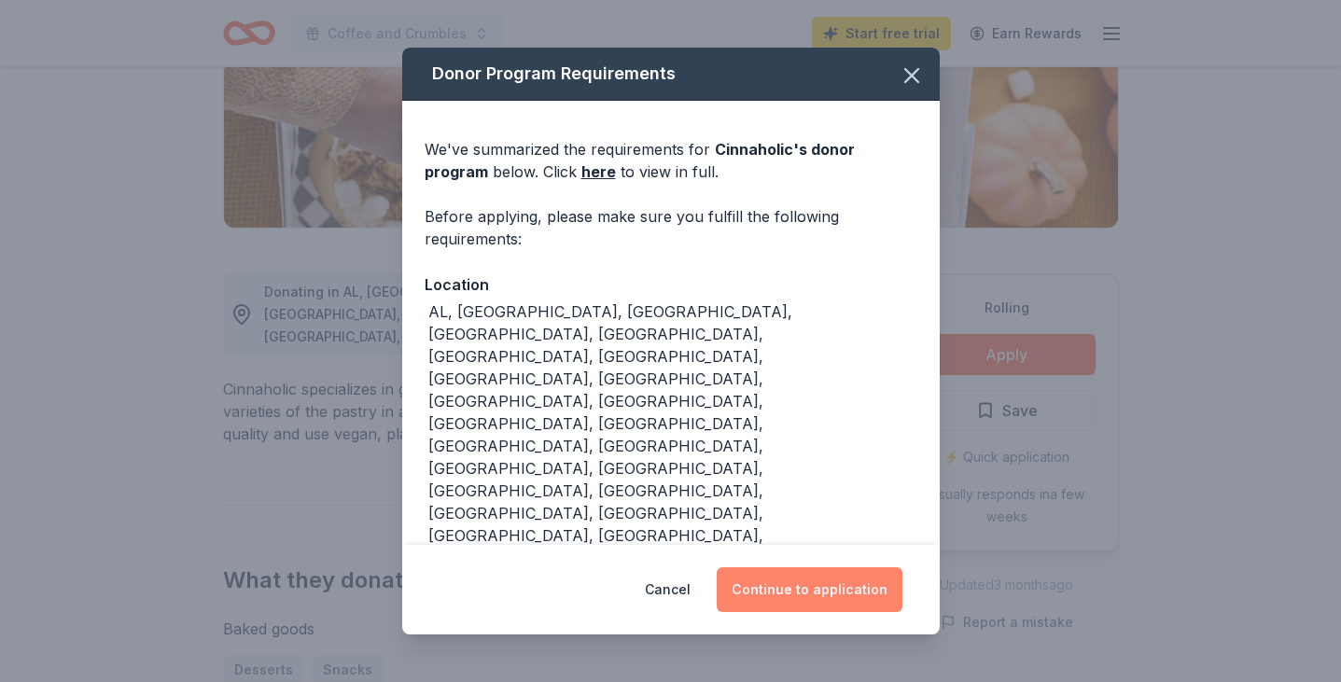
click at [771, 567] on button "Continue to application" at bounding box center [810, 589] width 186 height 45
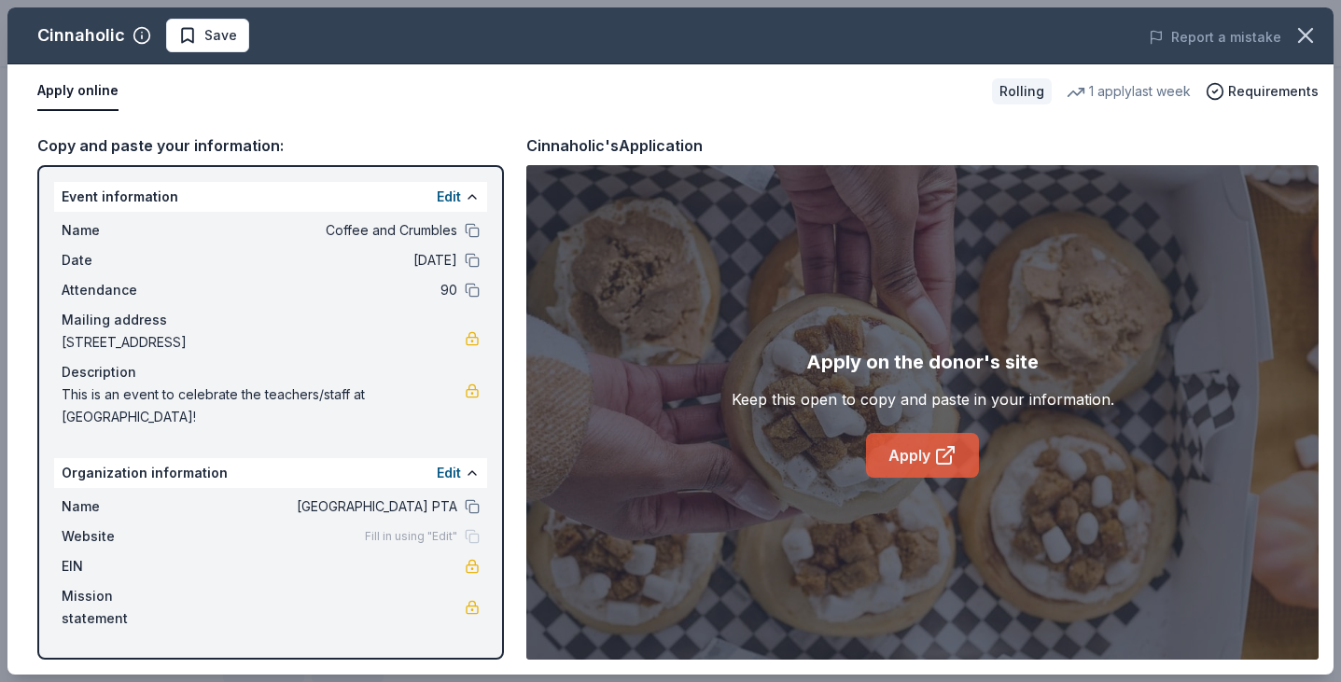
click at [926, 472] on link "Apply" at bounding box center [922, 455] width 113 height 45
